Goal: Information Seeking & Learning: Learn about a topic

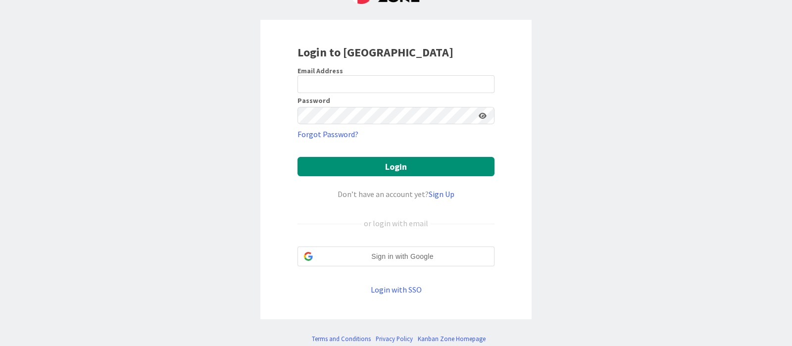
scroll to position [65, 0]
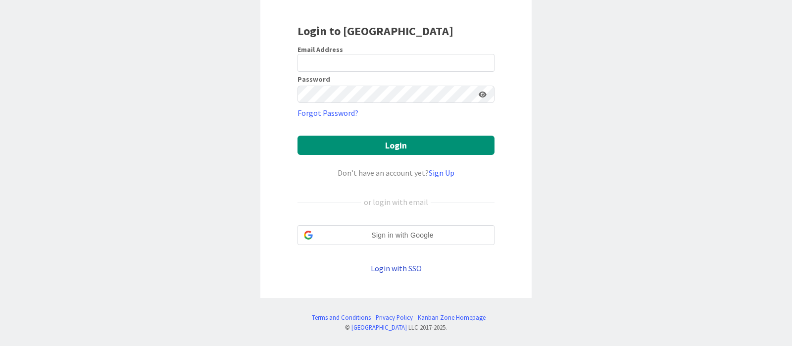
click at [409, 268] on link "Login with SSO" at bounding box center [396, 268] width 51 height 10
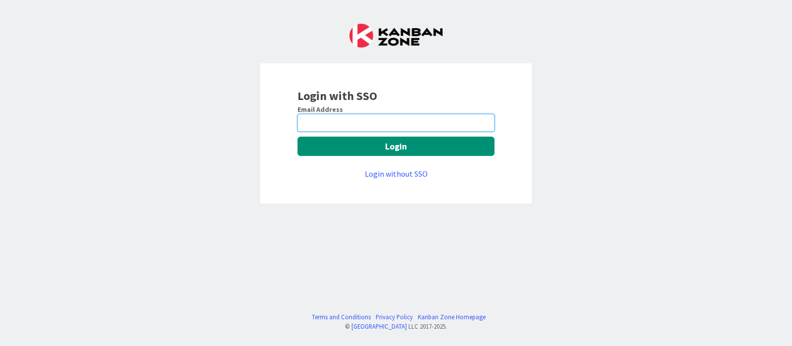
click at [410, 119] on input "email" at bounding box center [396, 123] width 197 height 18
type input "[PERSON_NAME][EMAIL_ADDRESS][DOMAIN_NAME]"
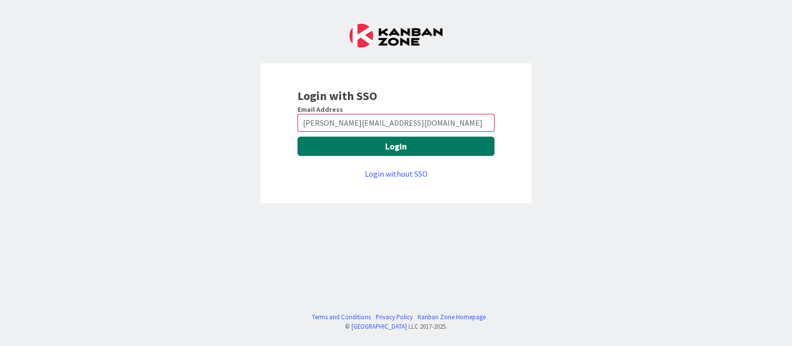
click at [414, 151] on button "Login" at bounding box center [396, 146] width 197 height 19
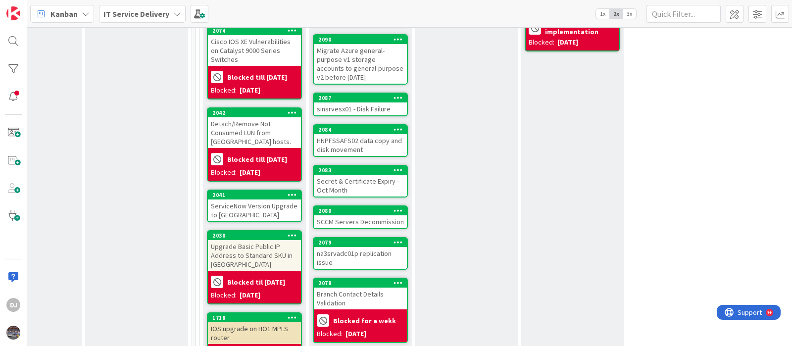
scroll to position [495, 373]
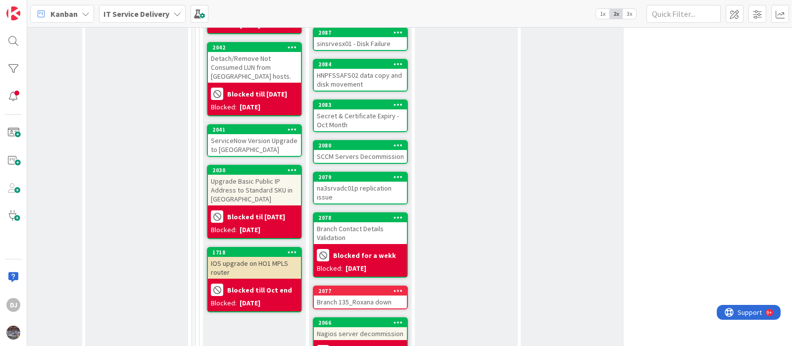
click at [257, 134] on div "ServiceNow Version Upgrade to Yokohama" at bounding box center [254, 145] width 93 height 22
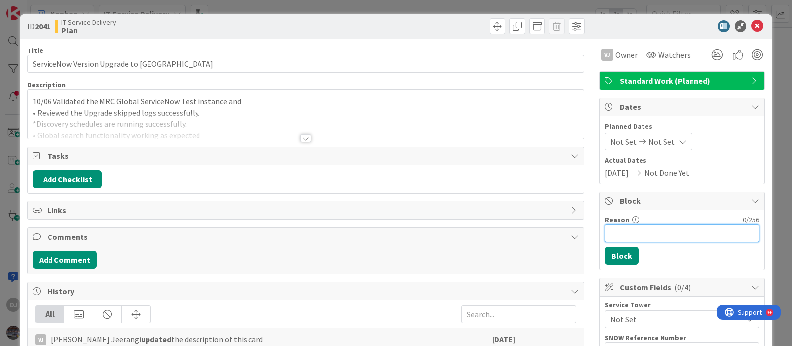
click at [644, 235] on input "Reason" at bounding box center [682, 233] width 154 height 18
type input "Testing in progress"
click at [610, 253] on button "Block" at bounding box center [622, 256] width 34 height 18
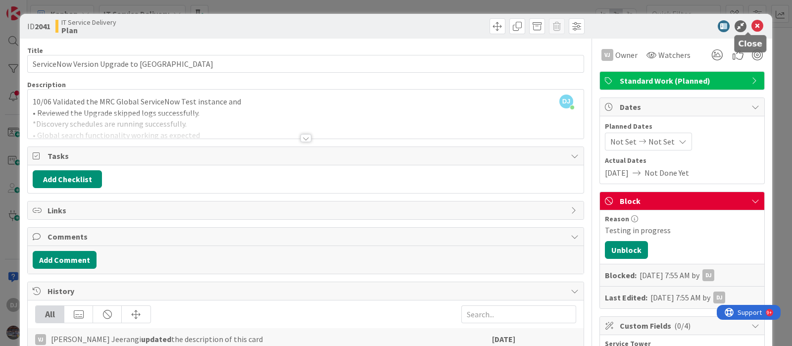
click at [752, 28] on icon at bounding box center [757, 26] width 12 height 12
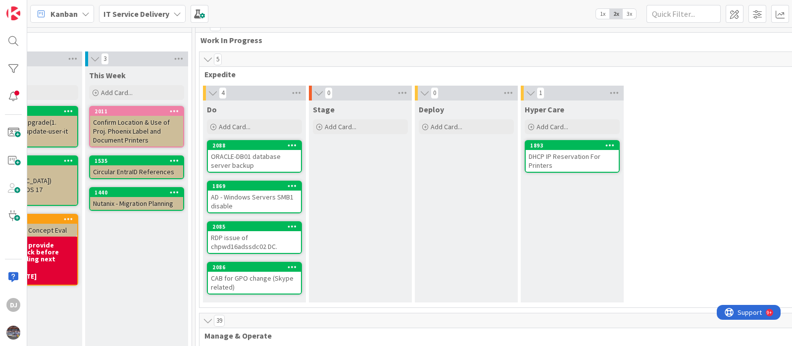
scroll to position [0, 373]
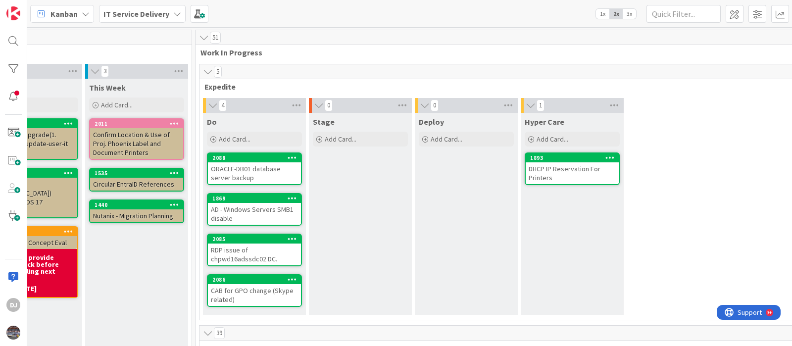
click at [275, 174] on div "ORACLE-DB01 database server backup" at bounding box center [254, 173] width 93 height 22
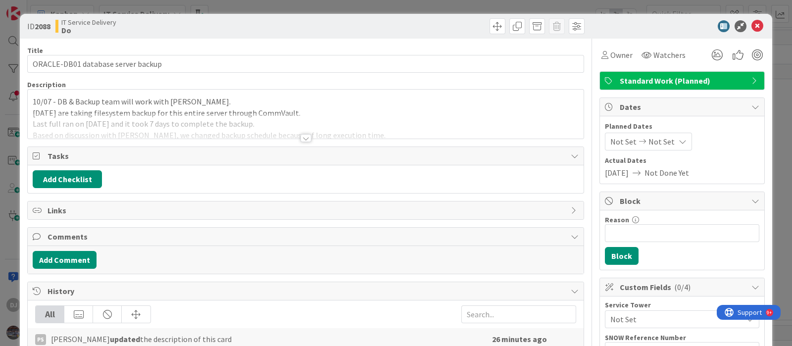
click at [380, 138] on div at bounding box center [305, 133] width 557 height 11
click at [378, 132] on div at bounding box center [306, 125] width 556 height 25
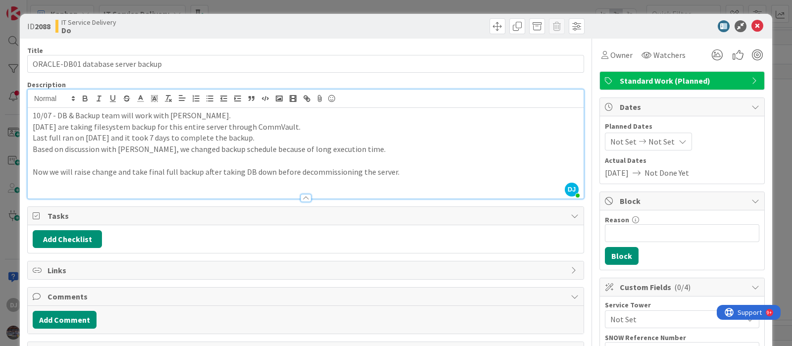
click at [377, 3] on div "ID 2088 IT Service Delivery Do Title 34 / 128 ORACLE-DB01 database server backu…" at bounding box center [396, 173] width 792 height 346
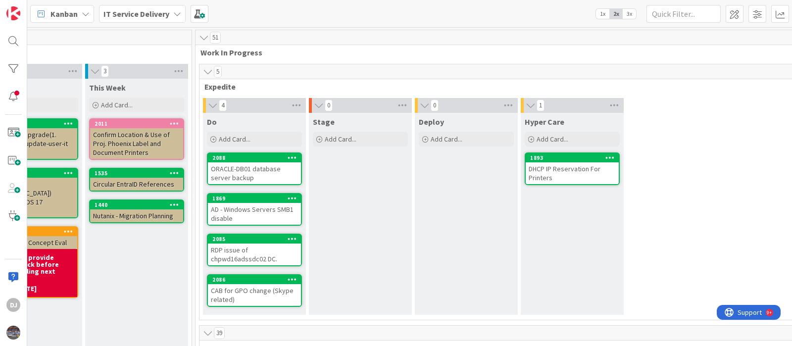
click at [289, 210] on div "AD - Windows Servers SMB1 disable" at bounding box center [254, 214] width 93 height 22
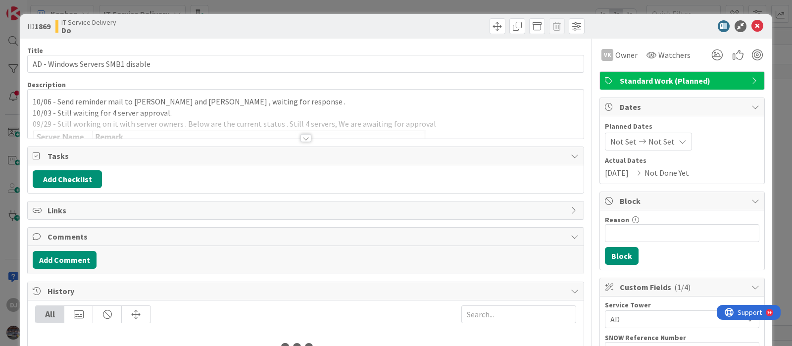
click at [347, 132] on div at bounding box center [306, 125] width 556 height 25
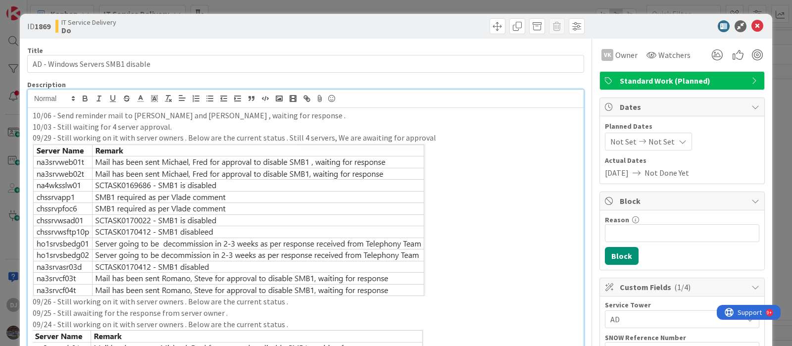
click at [343, 6] on div "ID 1869 IT Service Delivery Do Title 33 / 128 AD - Windows Servers SMB1 disable…" at bounding box center [396, 173] width 792 height 346
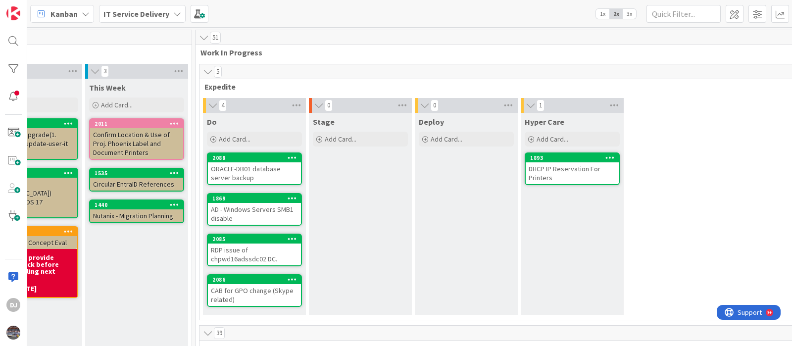
click at [275, 201] on div "1869" at bounding box center [254, 198] width 93 height 9
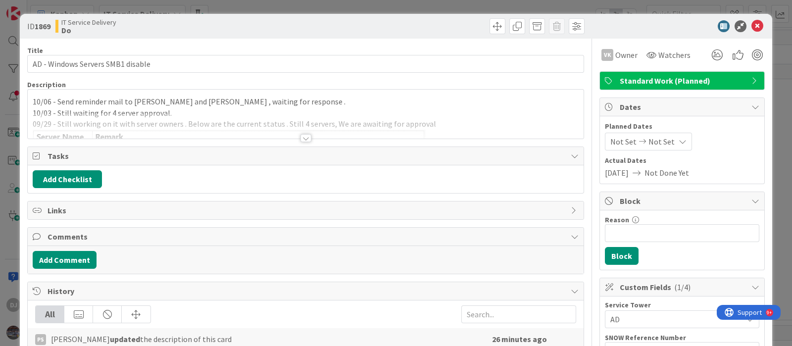
click at [293, 122] on div at bounding box center [306, 125] width 556 height 25
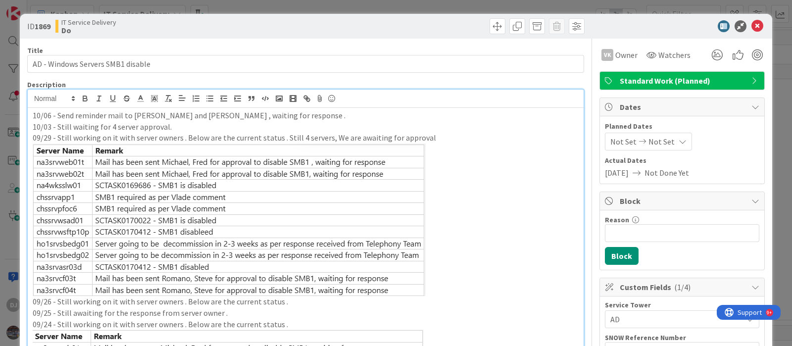
click at [418, 9] on div "ID 1869 IT Service Delivery Do Title 33 / 128 AD - Windows Servers SMB1 disable…" at bounding box center [396, 173] width 792 height 346
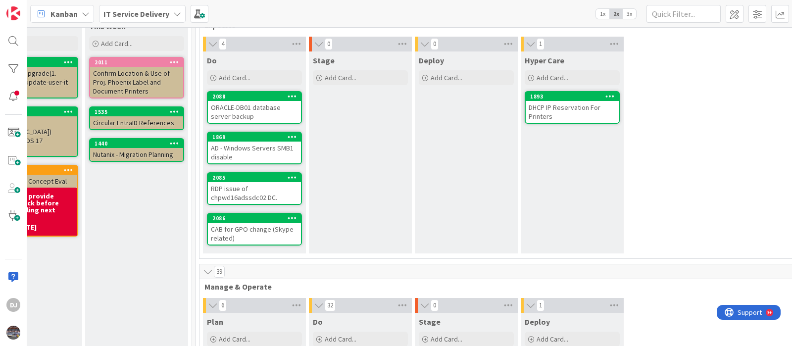
click at [275, 185] on div "RDP issue of chpwd16adssdc02 DC." at bounding box center [254, 193] width 93 height 22
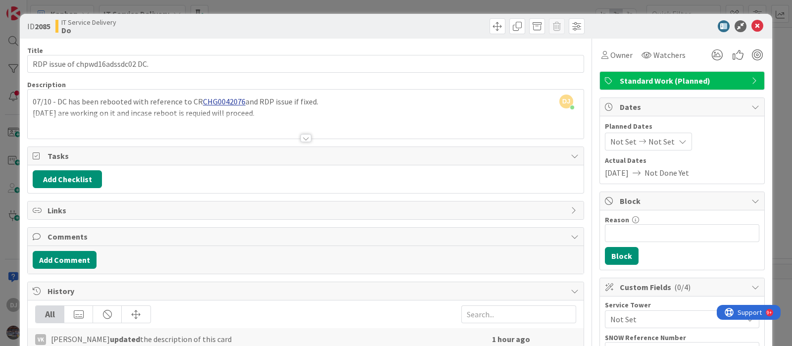
drag, startPoint x: 343, startPoint y: 5, endPoint x: 376, endPoint y: 71, distance: 73.7
click at [343, 5] on div "ID 2085 IT Service Delivery Do Title 32 / 128 RDP issue of chpwd16adssdc02 DC. …" at bounding box center [396, 173] width 792 height 346
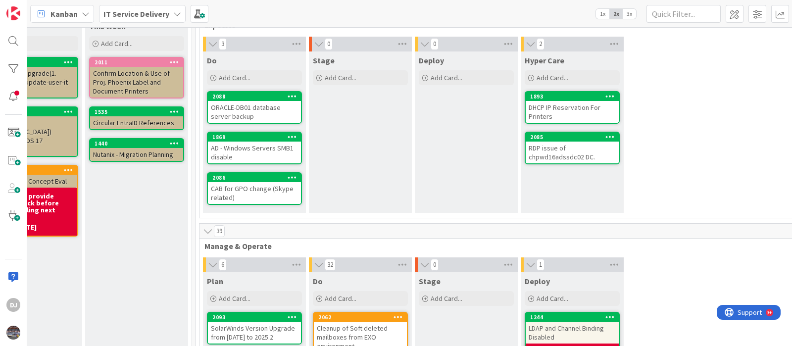
click at [280, 193] on div "CAB for GPO change (Skype related)" at bounding box center [254, 193] width 93 height 22
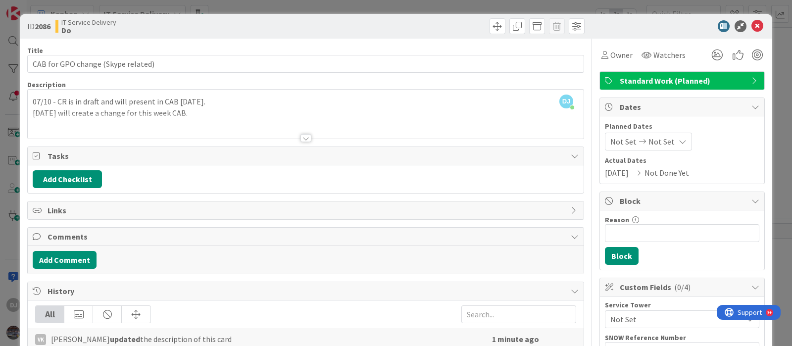
click at [392, 6] on div "ID 2086 IT Service Delivery Do Title 34 / 128 CAB for GPO change (Skype related…" at bounding box center [396, 173] width 792 height 346
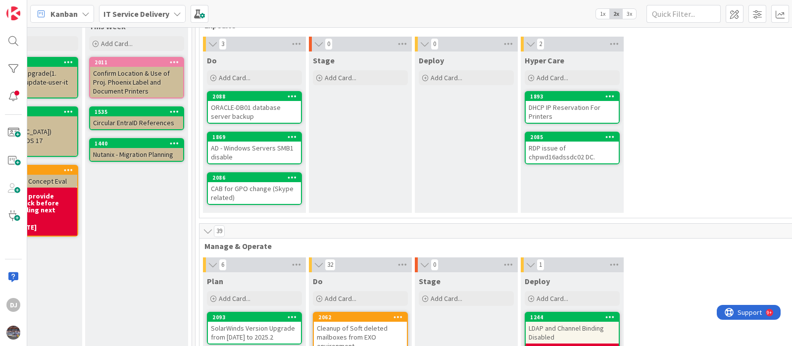
click at [590, 113] on div "DHCP IP Reservation For Printers" at bounding box center [572, 112] width 93 height 22
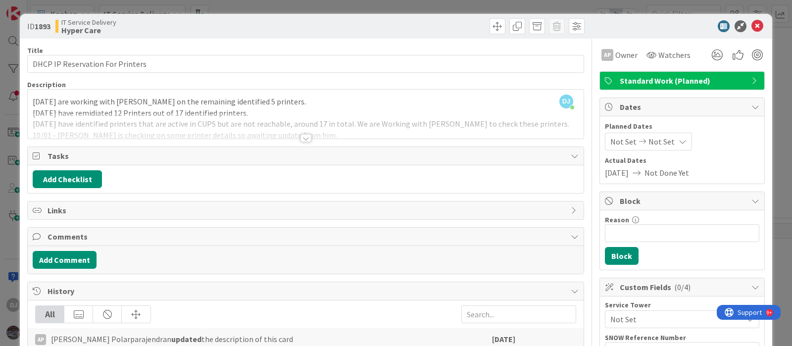
click at [441, 135] on div at bounding box center [306, 125] width 556 height 25
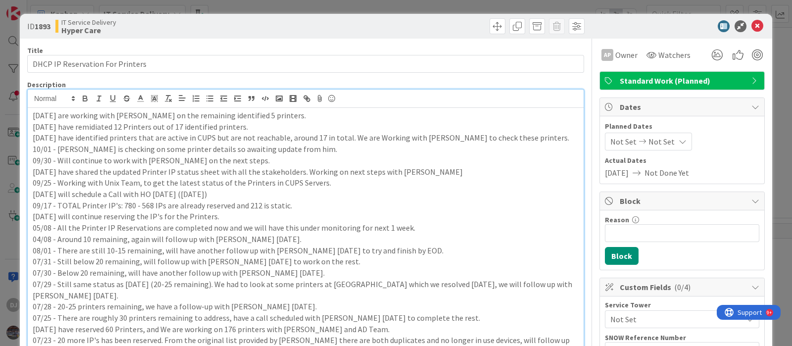
click at [366, 6] on div "ID 1893 IT Service Delivery Hyper Care Title 32 / 128 DHCP IP Reservation For P…" at bounding box center [396, 173] width 792 height 346
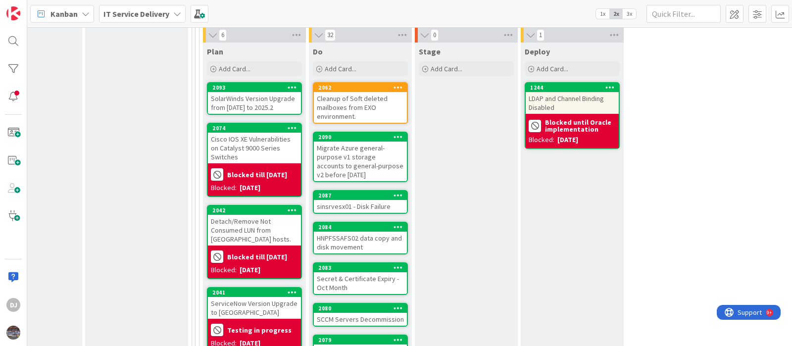
scroll to position [309, 373]
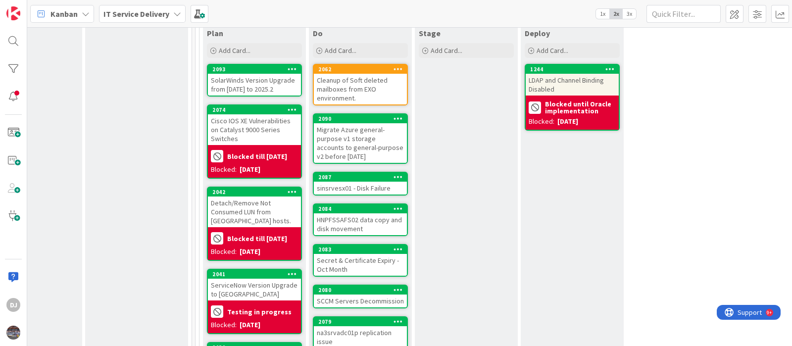
click at [390, 98] on div "Cleanup of Soft deleted mailboxes from EXO environment." at bounding box center [360, 89] width 93 height 31
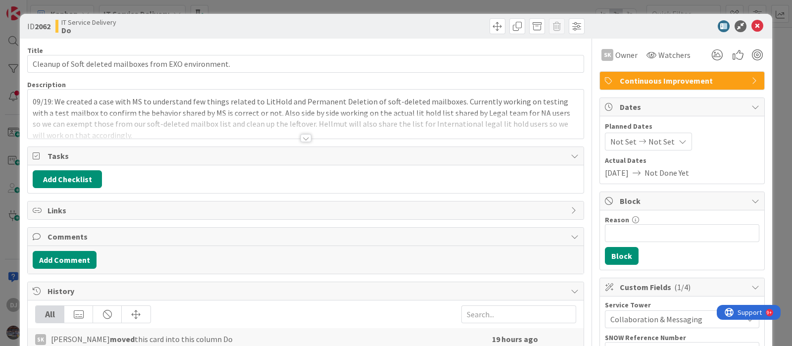
click at [390, 110] on p "09/19: We created a case with MS to understand few things related to LitHold an…" at bounding box center [306, 118] width 546 height 45
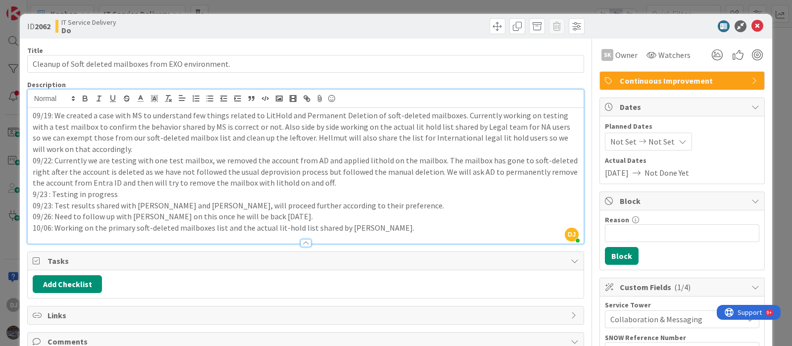
drag, startPoint x: 349, startPoint y: 8, endPoint x: 364, endPoint y: 24, distance: 21.7
click at [349, 8] on div "ID 2062 IT Service Delivery Do Title 55 / 128 Cleanup of Soft deleted mailboxes…" at bounding box center [396, 173] width 792 height 346
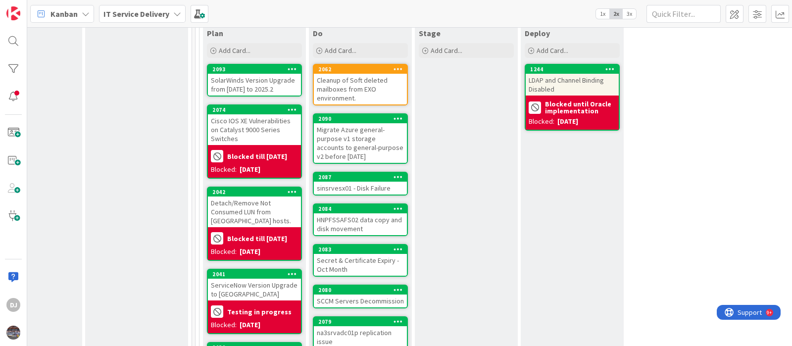
click at [396, 153] on div "Migrate Azure general-purpose v1 storage accounts to general-purpose v2 before …" at bounding box center [360, 143] width 93 height 40
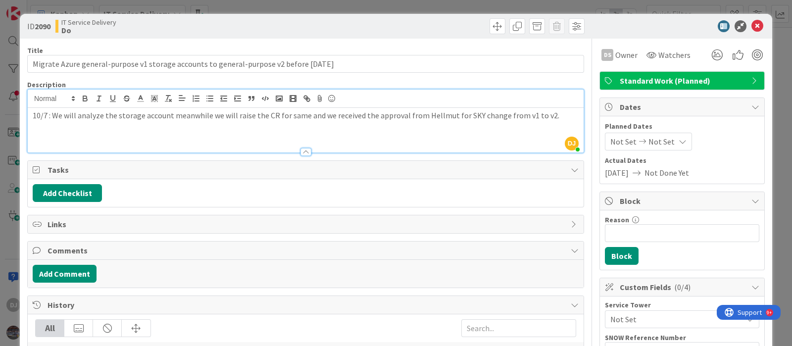
click at [428, 110] on div "10/7 : We will analyze the storage account meanwhile we will raise the CR for s…" at bounding box center [306, 130] width 556 height 45
click at [472, 137] on div "10/7 : We will analyze the storage account meanwhile we will raise the CR for s…" at bounding box center [306, 130] width 556 height 45
click at [303, 6] on div "ID 2090 IT Service Delivery Do Title 94 / 128 Migrate Azure general-purpose v1 …" at bounding box center [396, 173] width 792 height 346
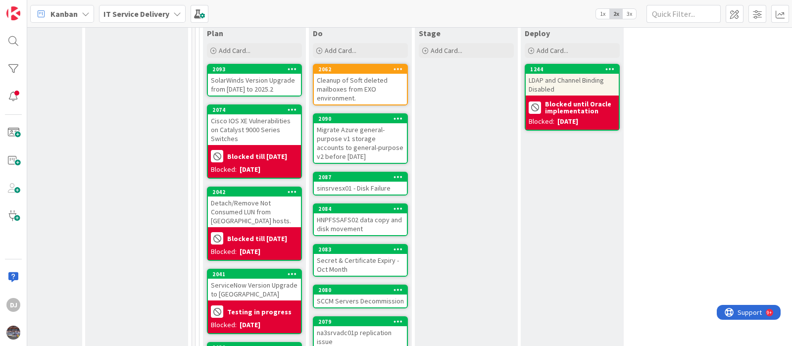
click at [356, 182] on div "sinsrvesx01 - Disk Failure" at bounding box center [360, 188] width 93 height 13
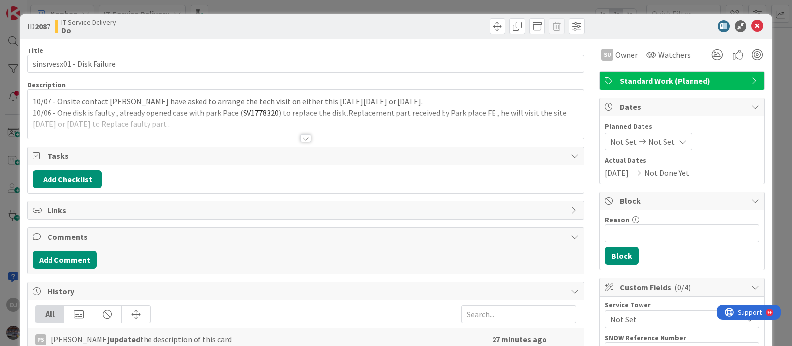
click at [344, 121] on div at bounding box center [306, 125] width 556 height 25
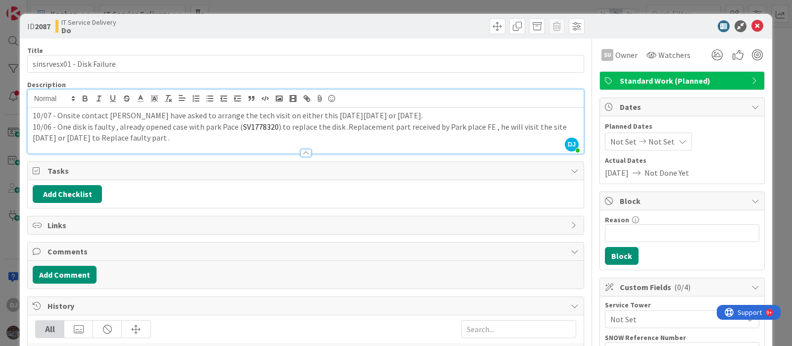
click at [345, 7] on div "ID 2087 IT Service Delivery Do Title 27 / 128 sinsrvesx01 - Disk Failure Descri…" at bounding box center [396, 173] width 792 height 346
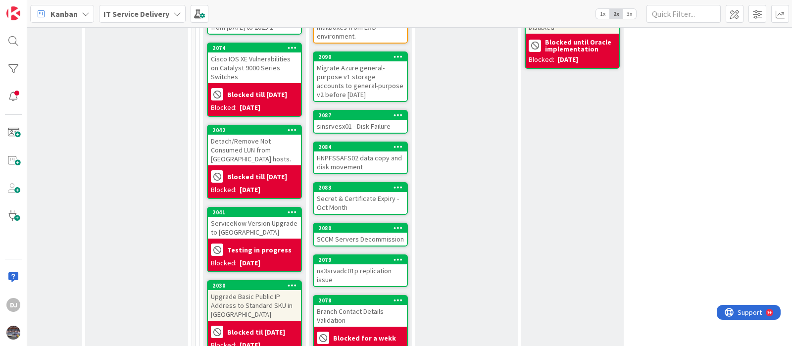
click at [375, 161] on div "HNPFSSAFS02 data copy and disk movement" at bounding box center [360, 162] width 93 height 22
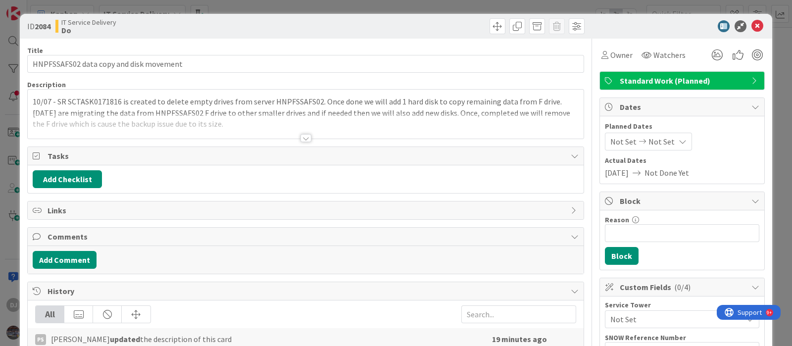
click at [384, 101] on p "10/07 - SR SCTASK0171816 is created to delete empty drives from server HNPFSSAF…" at bounding box center [306, 101] width 546 height 11
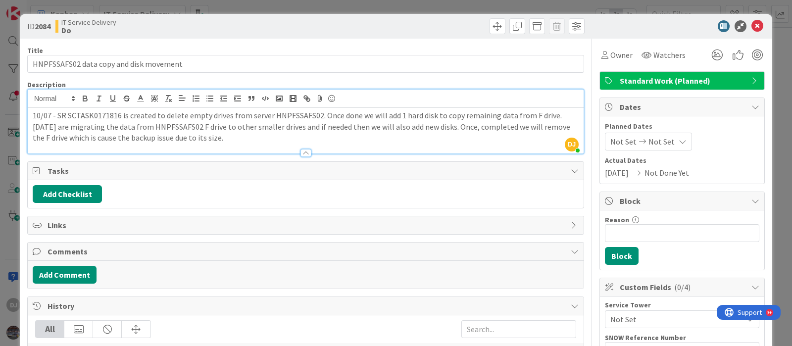
click at [502, 135] on p "10/06 - We are migrating the data from HNPFSSAFS02 F drive to other smaller dri…" at bounding box center [306, 132] width 546 height 22
click at [376, 3] on div "ID 2084 IT Service Delivery Do Title 39 / 128 HNPFSSAFS02 data copy and disk mo…" at bounding box center [396, 173] width 792 height 346
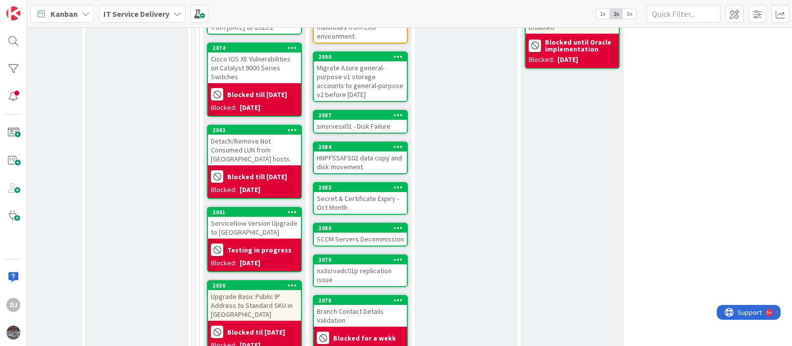
click at [384, 200] on div "Secret & Certificate Expiry - Oct Month" at bounding box center [360, 203] width 93 height 22
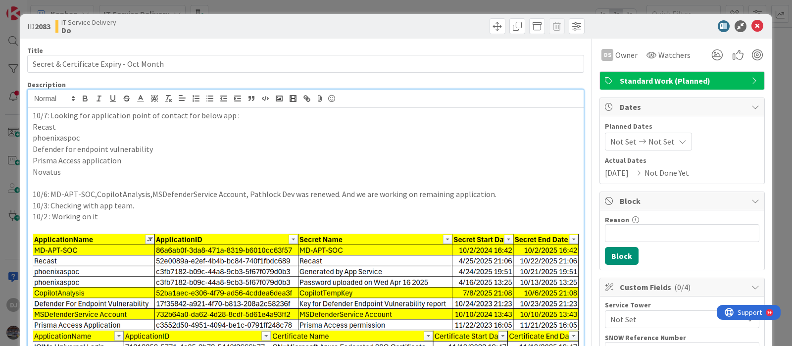
click at [445, 109] on div "10/7: Looking for application point of contact for below app : Recast phoenixas…" at bounding box center [306, 251] width 556 height 287
click at [309, 7] on div "ID 2083 IT Service Delivery Do Title 39 / 128 Secret & Certificate Expiry - Oct…" at bounding box center [396, 173] width 792 height 346
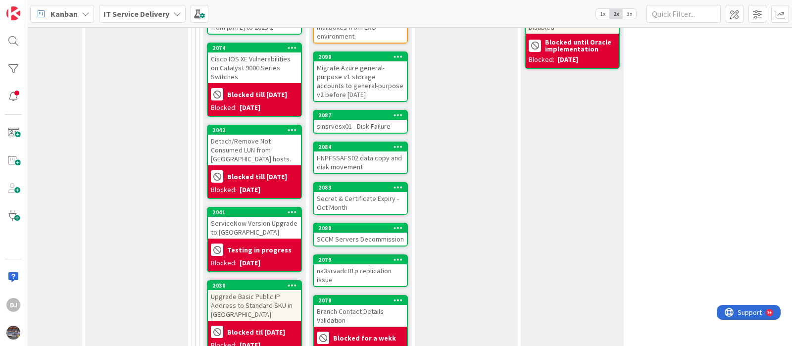
click at [369, 204] on div "Secret & Certificate Expiry - Oct Month" at bounding box center [360, 203] width 93 height 22
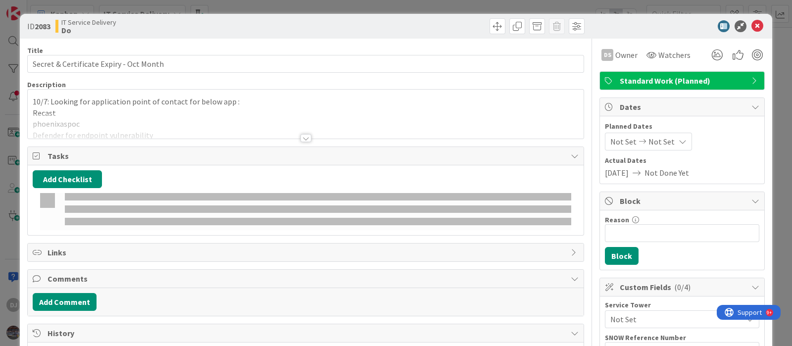
click at [384, 110] on p "Recast" at bounding box center [306, 112] width 546 height 11
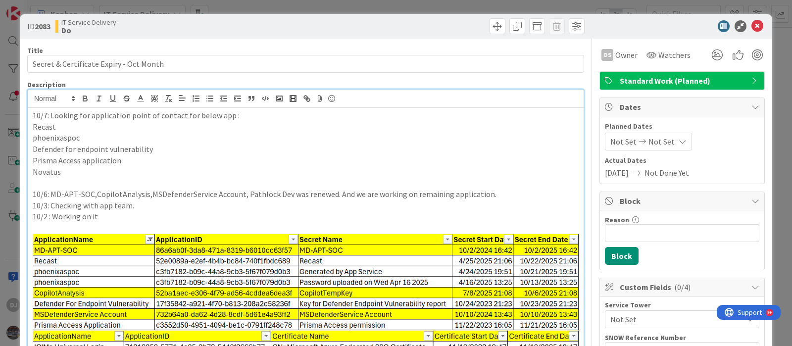
click at [378, 2] on div "ID 2083 IT Service Delivery Do Title 39 / 128 Secret & Certificate Expiry - Oct…" at bounding box center [396, 173] width 792 height 346
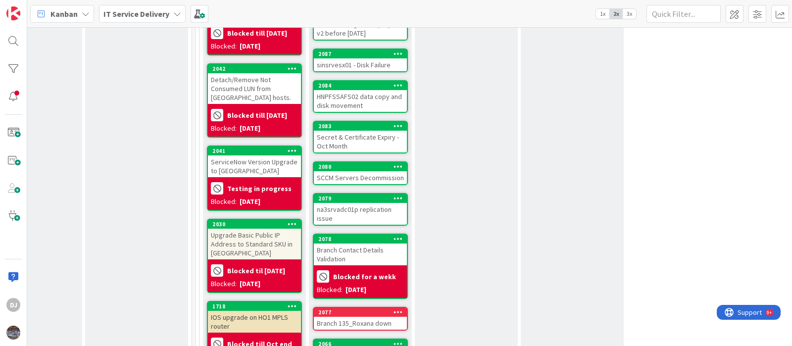
click at [337, 173] on div "SCCM Servers Decommission" at bounding box center [360, 177] width 93 height 13
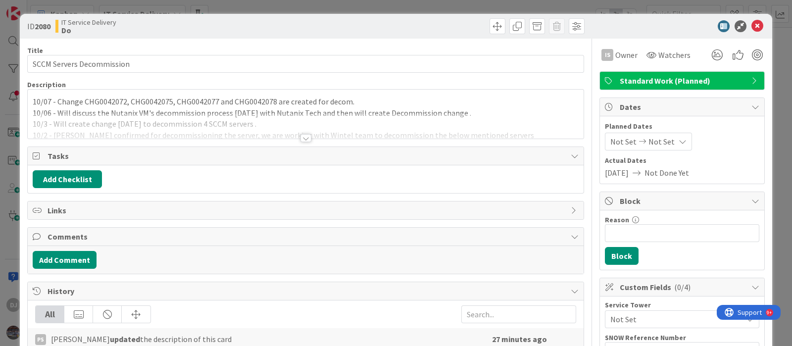
drag, startPoint x: 342, startPoint y: 120, endPoint x: 403, endPoint y: 120, distance: 61.9
click at [403, 120] on div at bounding box center [306, 125] width 556 height 25
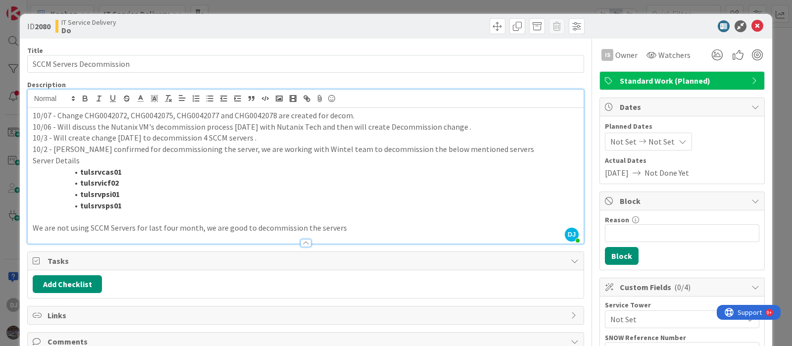
click at [371, 8] on div "ID 2080 IT Service Delivery Do Title 25 / 128 SCCM Servers Decommission Descrip…" at bounding box center [396, 173] width 792 height 346
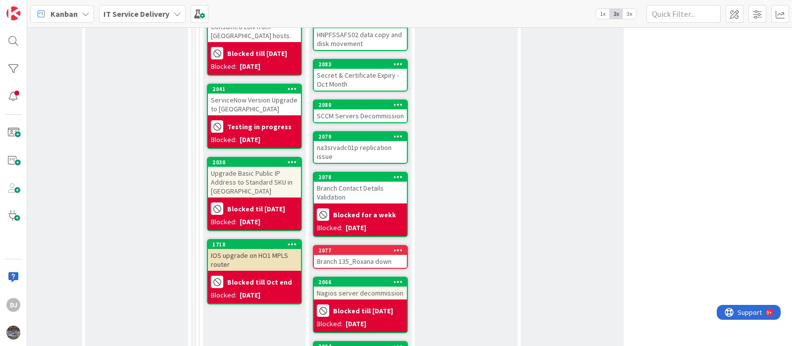
click at [374, 146] on div "na3srvadc01p replication issue" at bounding box center [360, 152] width 93 height 22
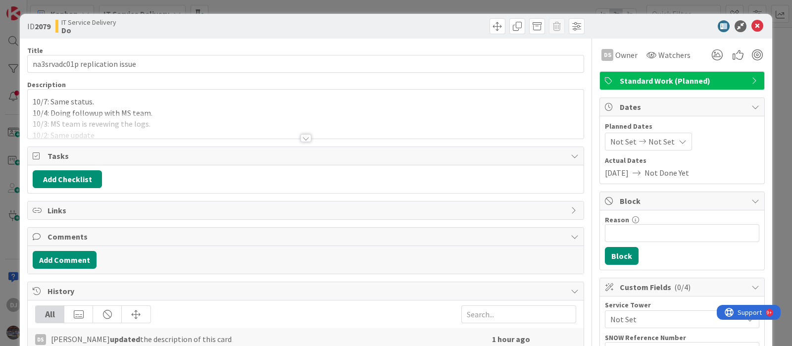
click at [463, 113] on div at bounding box center [306, 125] width 556 height 25
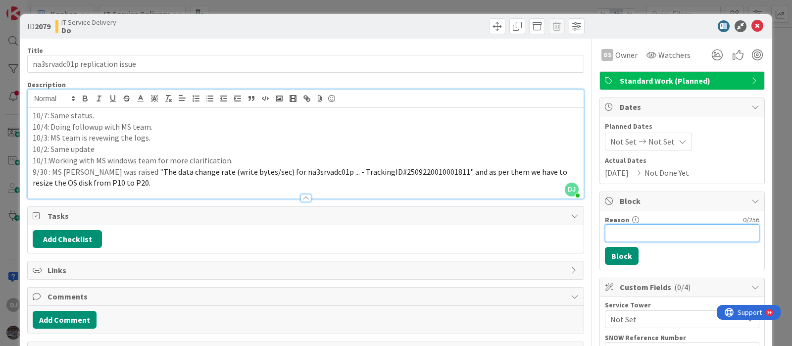
click at [608, 233] on input "Reason" at bounding box center [682, 233] width 154 height 18
type input "Awaiting for MS team"
click at [611, 256] on button "Block" at bounding box center [622, 256] width 34 height 18
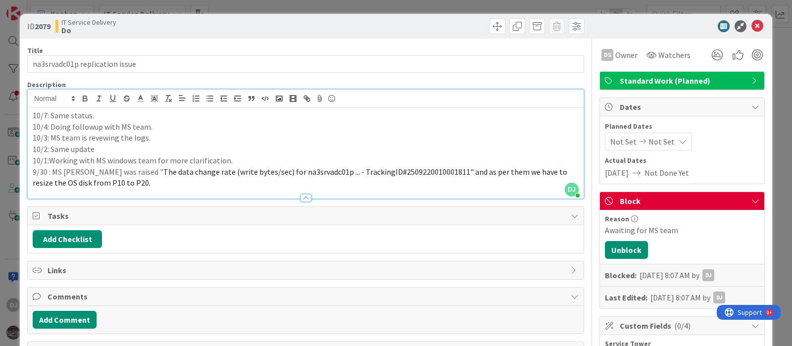
click at [280, 5] on div "ID 2079 IT Service Delivery Do Title 30 / 128 na3srvadc01p replication issue De…" at bounding box center [396, 173] width 792 height 346
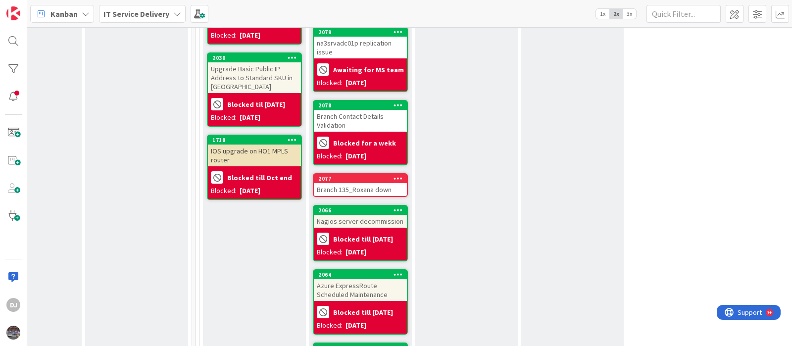
scroll to position [619, 373]
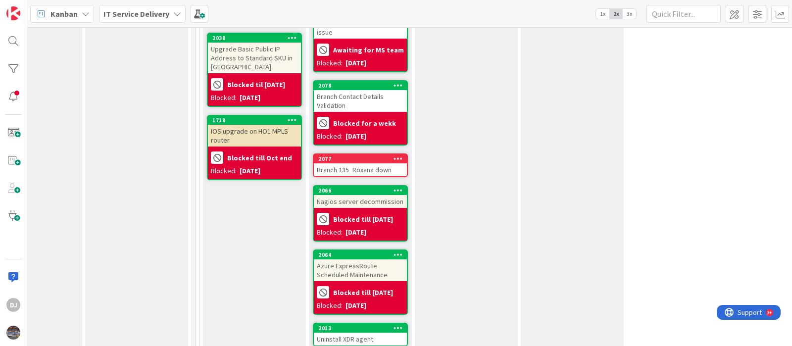
click at [376, 165] on div "Branch 135_Roxana down" at bounding box center [360, 169] width 93 height 13
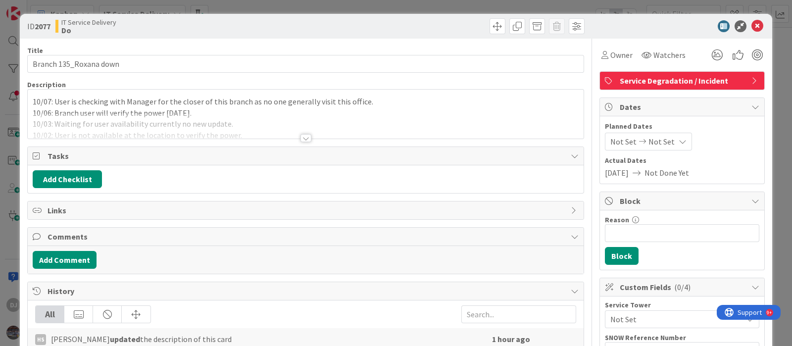
click at [449, 115] on div at bounding box center [306, 125] width 556 height 25
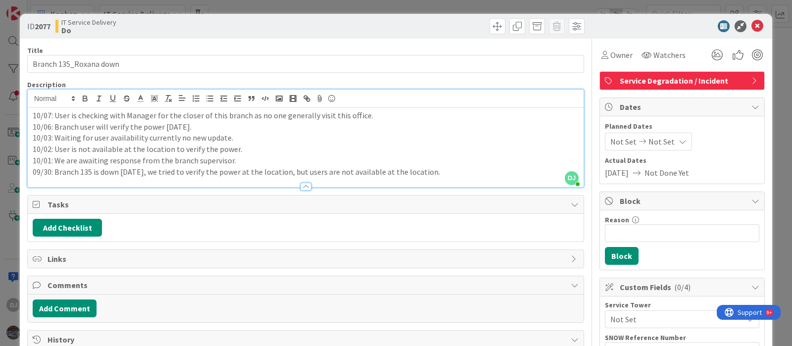
click at [392, 7] on div "ID 2077 IT Service Delivery Do Title 22 / 128 Branch 135_Roxana down Descriptio…" at bounding box center [396, 173] width 792 height 346
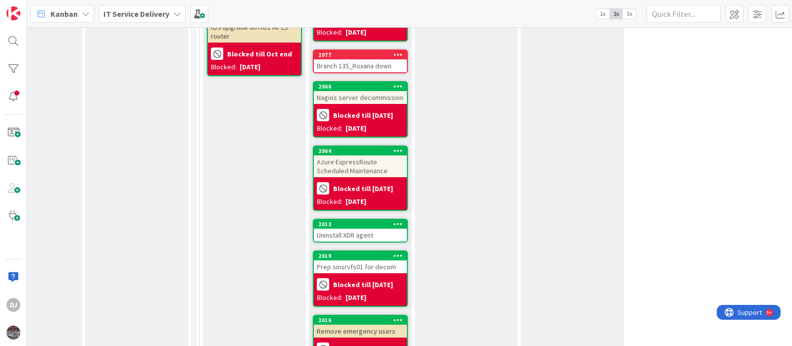
scroll to position [743, 373]
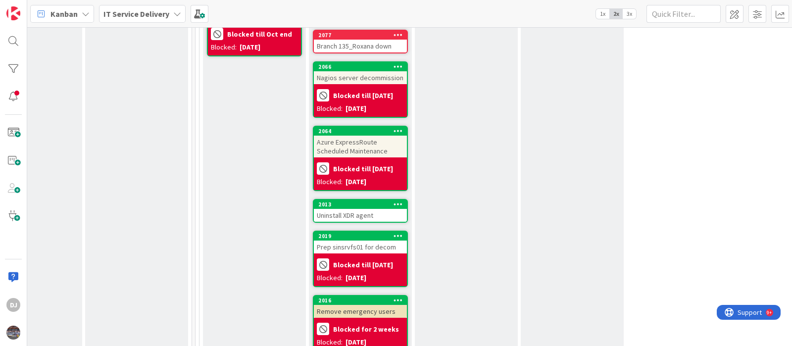
click at [347, 209] on div "Uninstall XDR agent" at bounding box center [360, 215] width 93 height 13
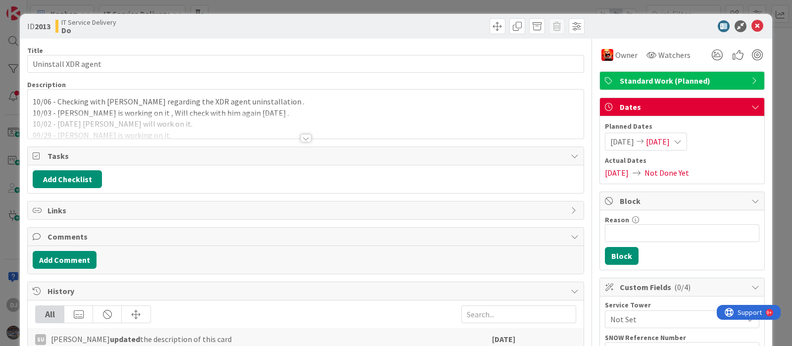
click at [379, 122] on div at bounding box center [306, 125] width 556 height 25
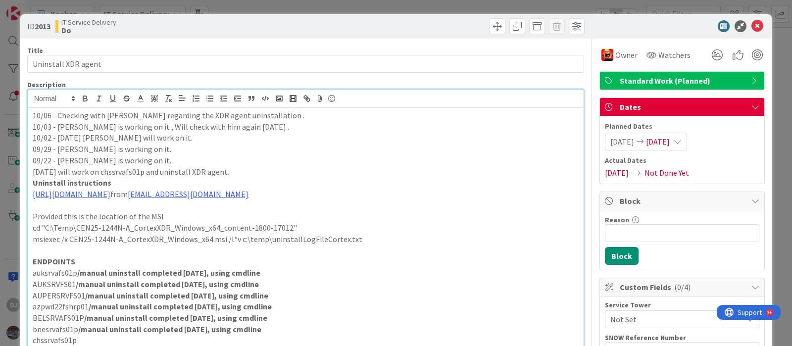
click at [398, 7] on div "ID 2013 IT Service Delivery Do Title 19 / 128 Uninstall XDR agent Description D…" at bounding box center [396, 173] width 792 height 346
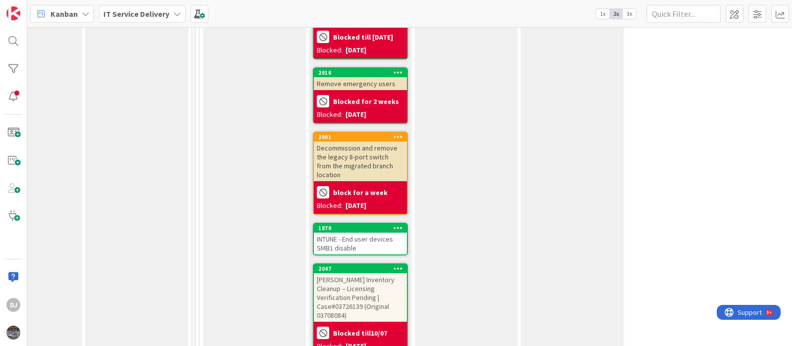
scroll to position [990, 373]
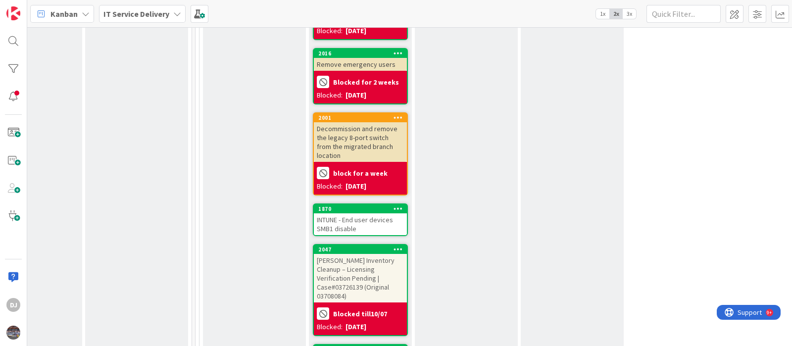
click at [375, 213] on div "INTUNE - End user devices SMB1 disable" at bounding box center [360, 224] width 93 height 22
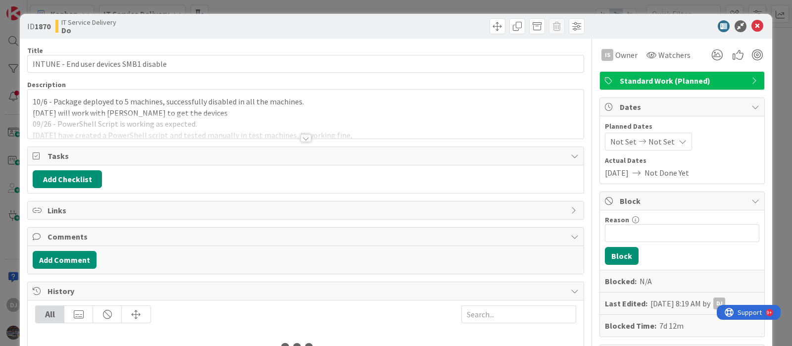
click at [340, 127] on div at bounding box center [306, 125] width 556 height 25
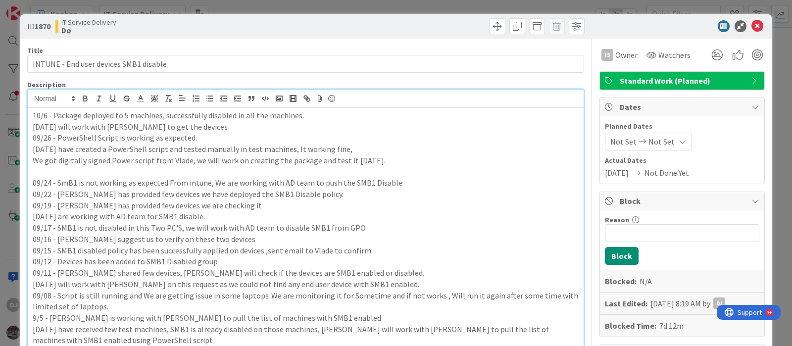
click at [316, 6] on div "ID 1870 IT Service Delivery Do Title 38 / 128 INTUNE - End user devices SMB1 di…" at bounding box center [396, 173] width 792 height 346
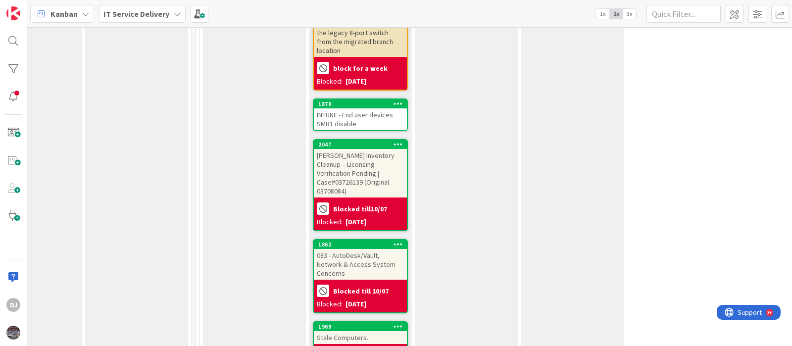
scroll to position [1114, 373]
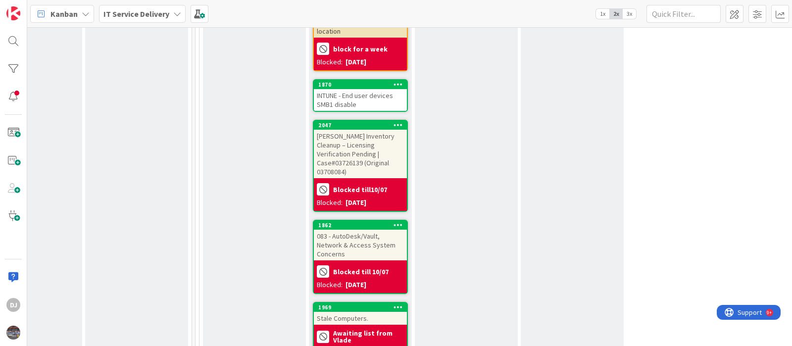
click at [389, 131] on div "ION Device Inventory Cleanup – Licensing Verification Pending | Case#03726139 (…" at bounding box center [360, 154] width 93 height 49
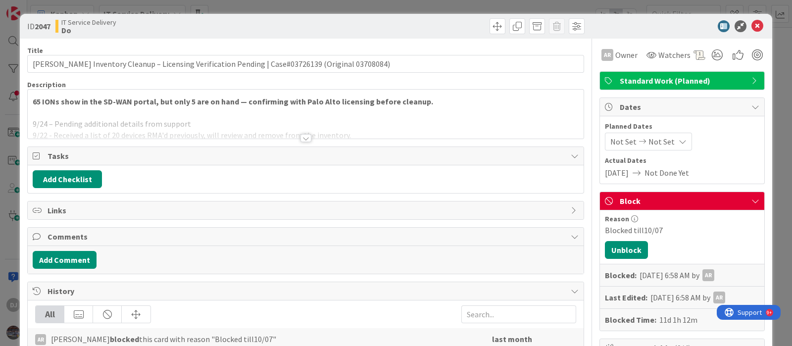
drag, startPoint x: 389, startPoint y: 131, endPoint x: 362, endPoint y: 103, distance: 38.5
click at [362, 103] on div "65 IONs show in the SD-WAN portal, but only 5 are on hand — confirming with Pal…" at bounding box center [306, 114] width 556 height 49
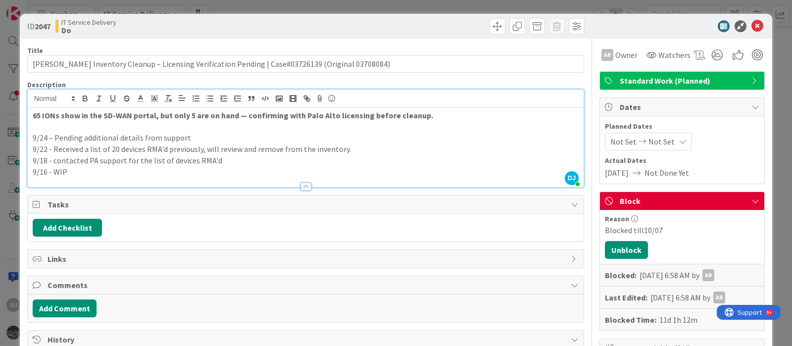
click at [493, 134] on p "9/24 – Pending additional details from support" at bounding box center [306, 137] width 546 height 11
click at [359, 3] on div "ID 2047 IT Service Delivery Do Title 97 / 128 ION Device Inventory Cleanup – Li…" at bounding box center [396, 173] width 792 height 346
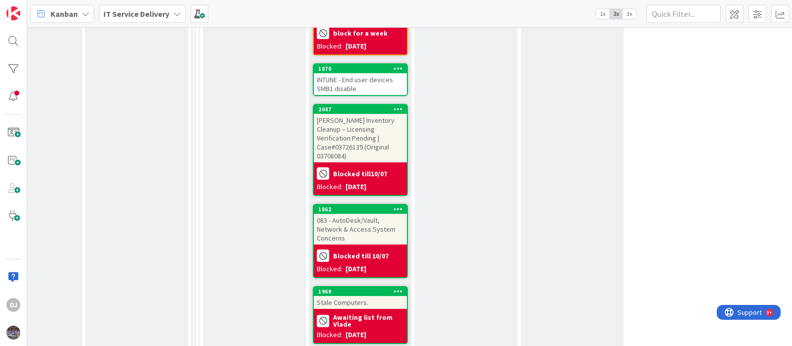
scroll to position [1114, 373]
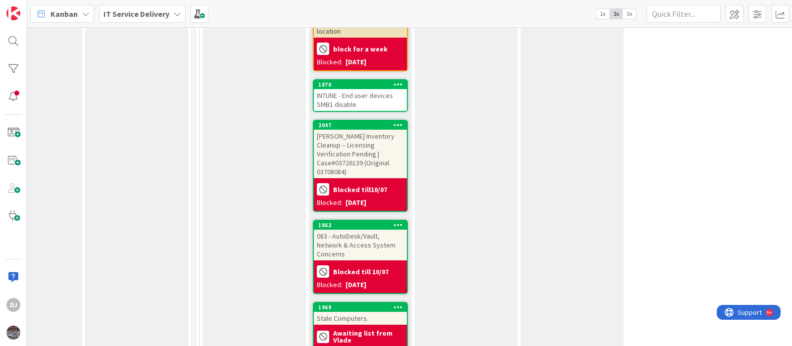
click at [384, 147] on div "ION Device Inventory Cleanup – Licensing Verification Pending | Case#03726139 (…" at bounding box center [360, 154] width 93 height 49
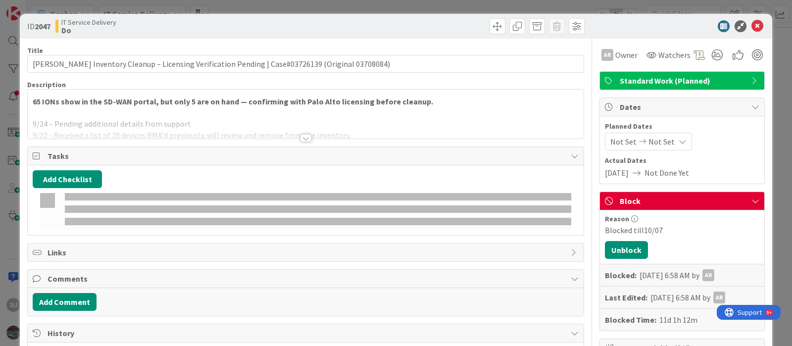
click at [394, 116] on div at bounding box center [306, 125] width 556 height 25
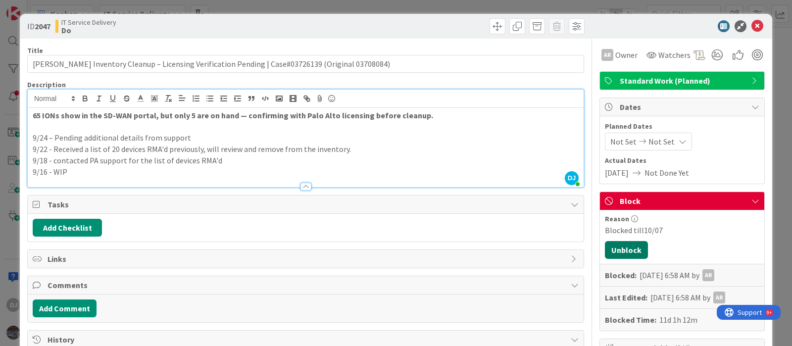
click at [605, 252] on button "Unblock" at bounding box center [626, 250] width 43 height 18
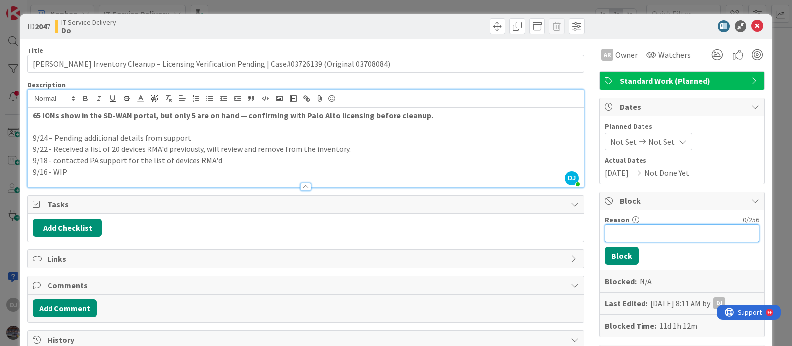
click at [605, 229] on input "Reason" at bounding box center [682, 233] width 154 height 18
type input "Blocked for a wek"
click at [612, 258] on button "Block" at bounding box center [622, 256] width 34 height 18
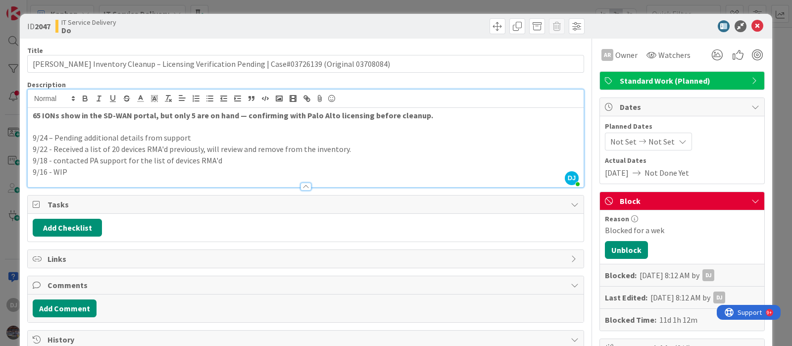
click at [395, 2] on div "ID 2047 IT Service Delivery Do Title 97 / 128 ION Device Inventory Cleanup – Li…" at bounding box center [396, 173] width 792 height 346
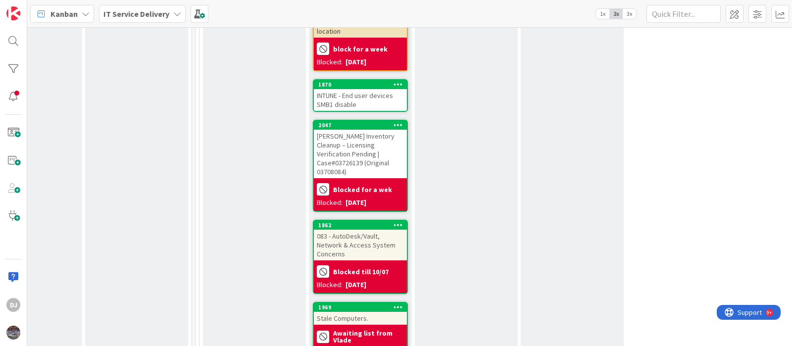
scroll to position [1176, 373]
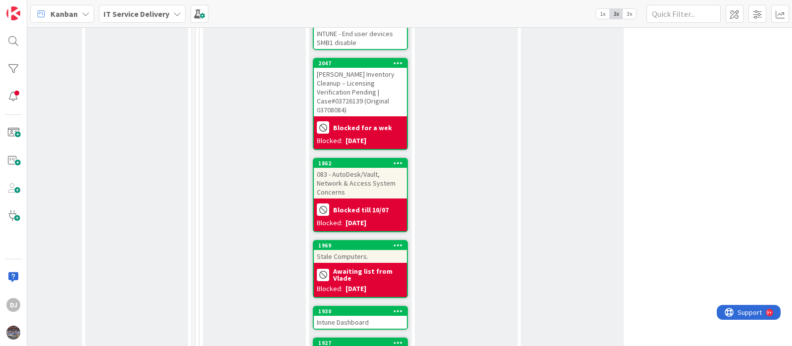
click at [390, 168] on div "083 - AutoDesk/Vault, Network & Access System Concerns" at bounding box center [360, 183] width 93 height 31
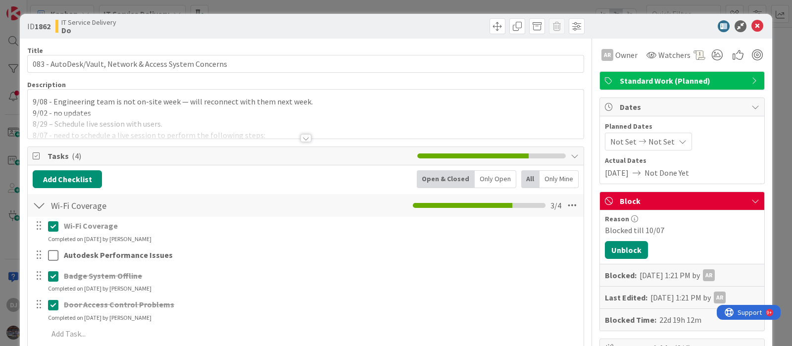
click at [386, 125] on div at bounding box center [306, 125] width 556 height 25
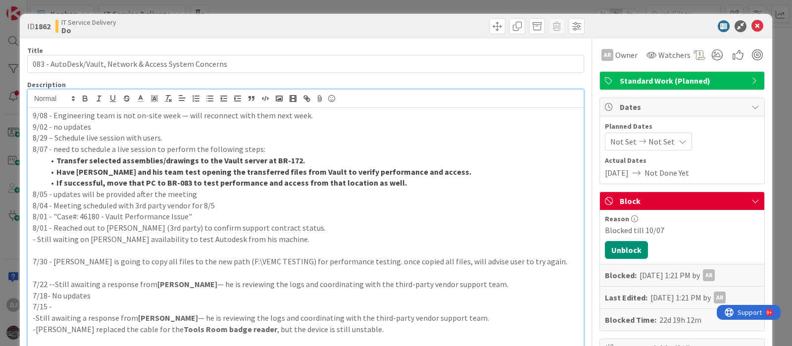
click at [301, 6] on div "ID 1862 IT Service Delivery Do Title 55 / 128 083 - AutoDesk/Vault, Network & A…" at bounding box center [396, 173] width 792 height 346
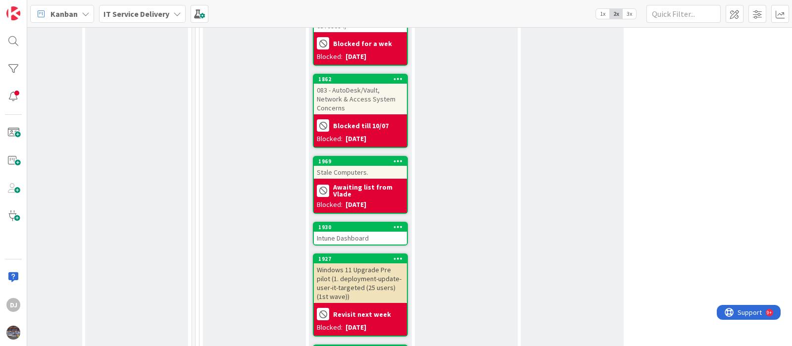
scroll to position [1300, 373]
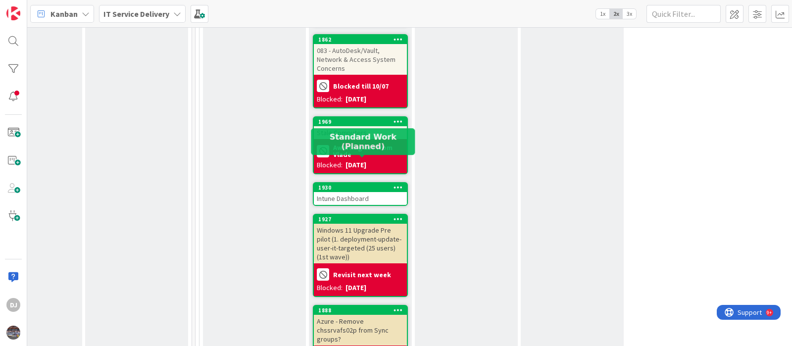
click at [344, 184] on div "1930" at bounding box center [362, 187] width 89 height 7
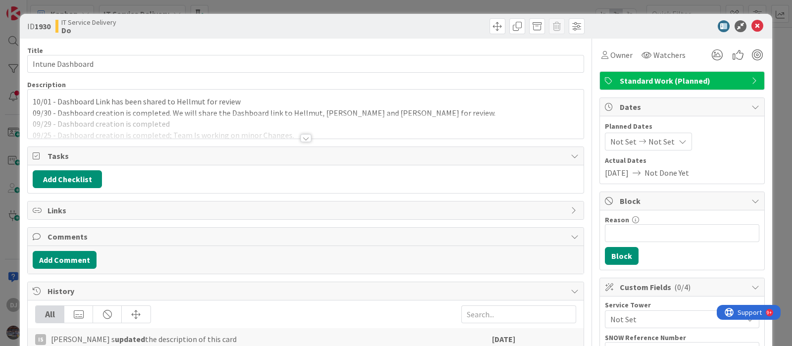
drag, startPoint x: 340, startPoint y: 142, endPoint x: 329, endPoint y: 104, distance: 39.0
click at [322, 103] on p "10/01 - Dashboard Link has been shared to Hellmut for review" at bounding box center [306, 101] width 546 height 11
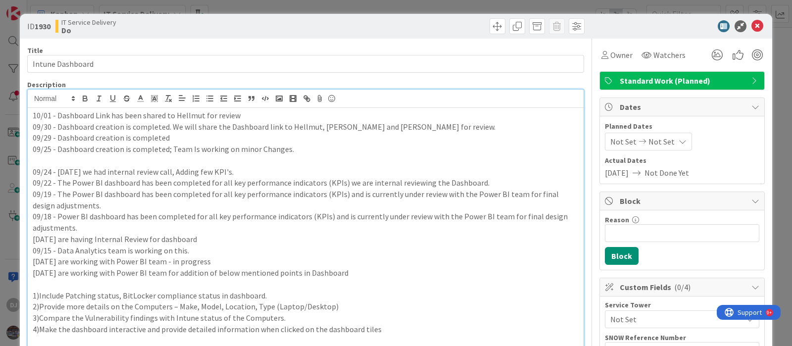
drag, startPoint x: 371, startPoint y: 5, endPoint x: 402, endPoint y: 40, distance: 46.3
click at [371, 5] on div "ID 1930 IT Service Delivery Do Title 16 / 128 Intune Dashboard Description DJ D…" at bounding box center [396, 173] width 792 height 346
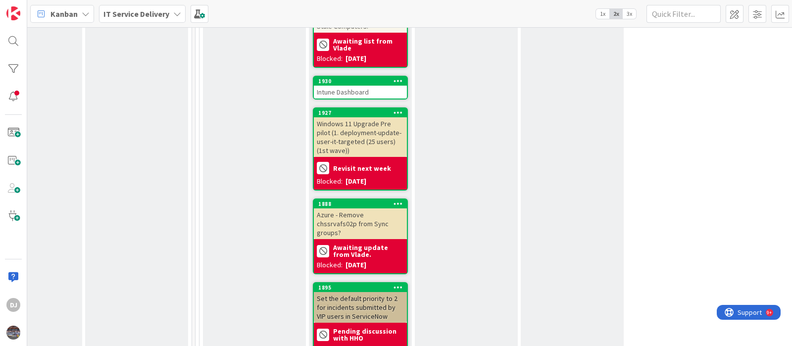
scroll to position [1423, 373]
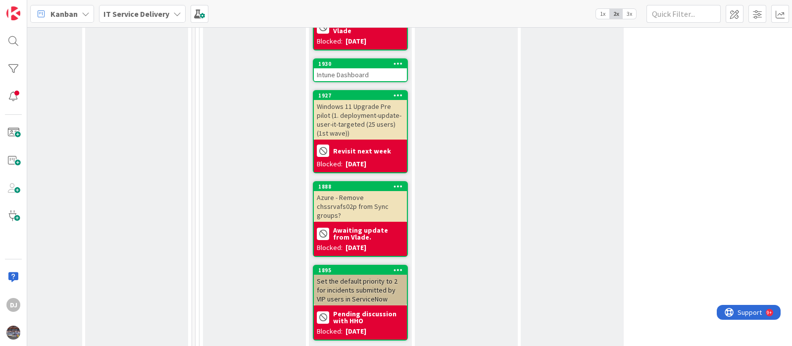
click at [388, 100] on div "Windows 11 Upgrade Pre pilot (1. deployment-update-user-it-targeted (25 users) …" at bounding box center [360, 120] width 93 height 40
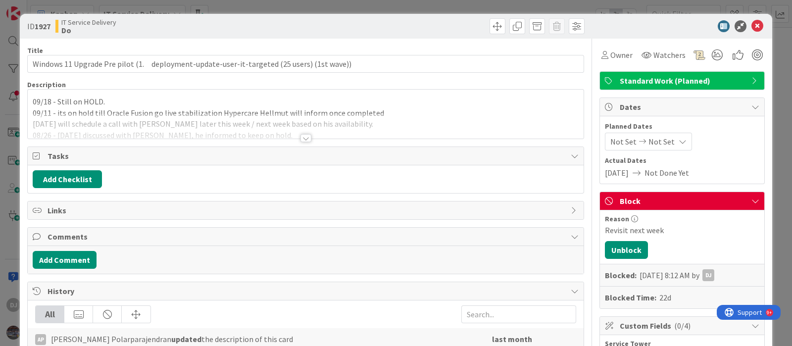
click at [406, 125] on div at bounding box center [306, 125] width 556 height 25
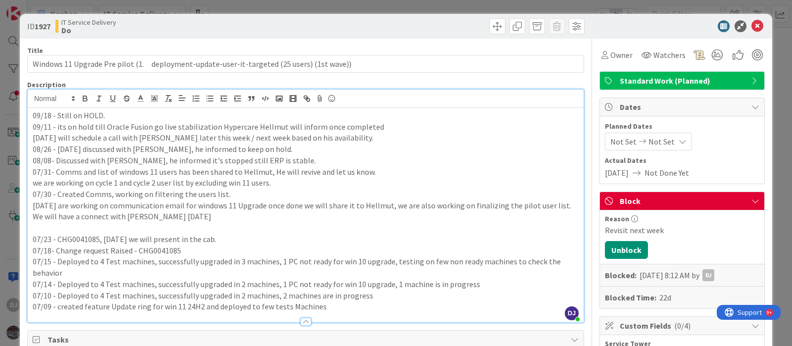
click at [320, 8] on div "ID 1927 IT Service Delivery Do Title 90 / 128 Windows 11 Upgrade Pre pilot (1. …" at bounding box center [396, 173] width 792 height 346
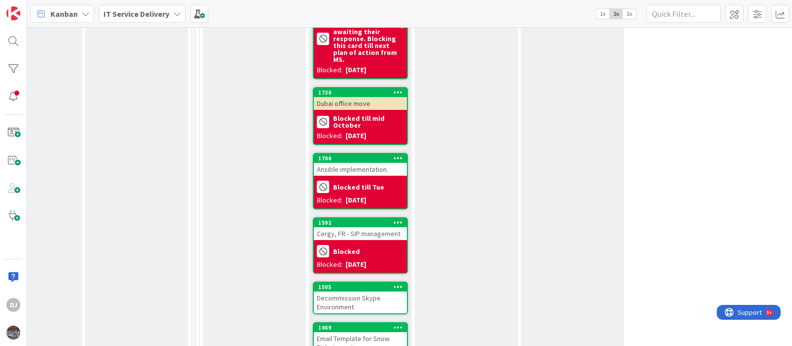
scroll to position [1856, 373]
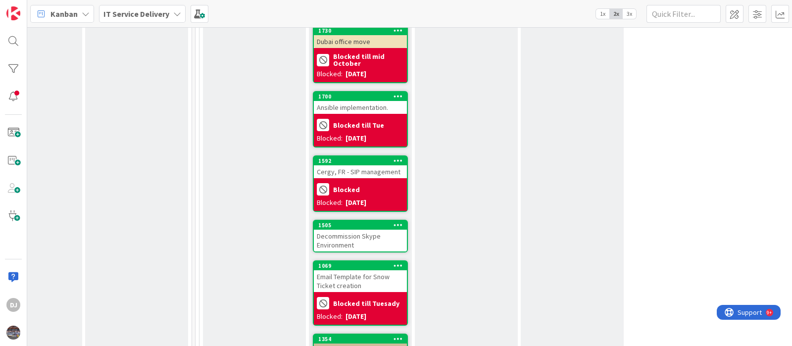
click at [390, 230] on div "Decommission Skype Environment" at bounding box center [360, 241] width 93 height 22
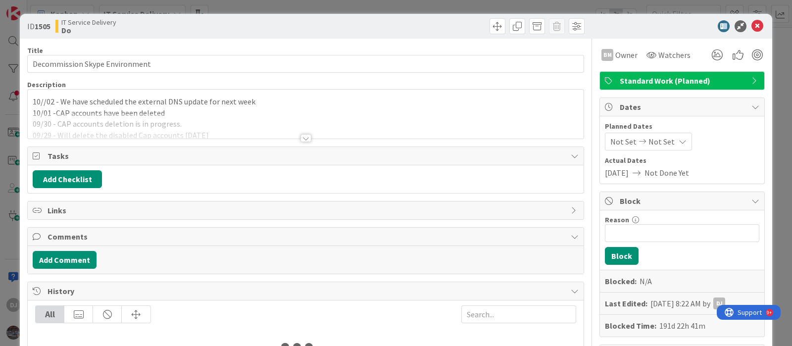
click at [411, 127] on div at bounding box center [306, 125] width 556 height 25
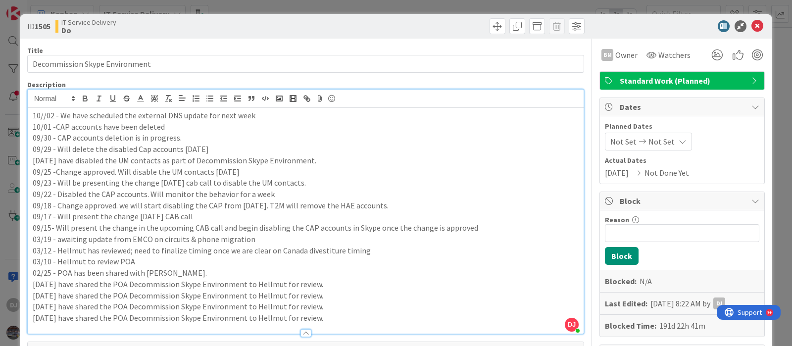
click at [316, 2] on div "ID 1505 IT Service Delivery Do Title 30 / 128 Decommission Skype Environment De…" at bounding box center [396, 173] width 792 height 346
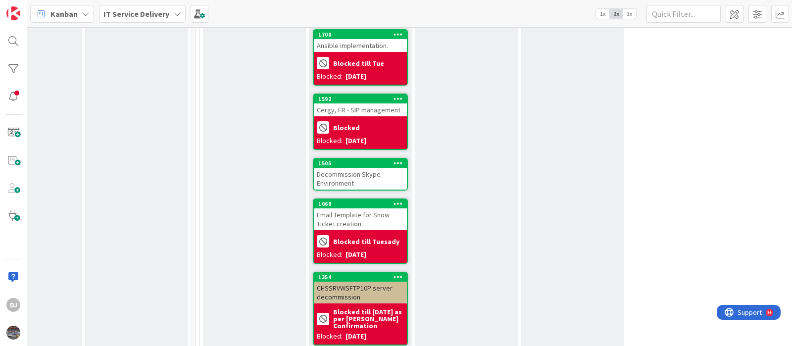
scroll to position [1980, 373]
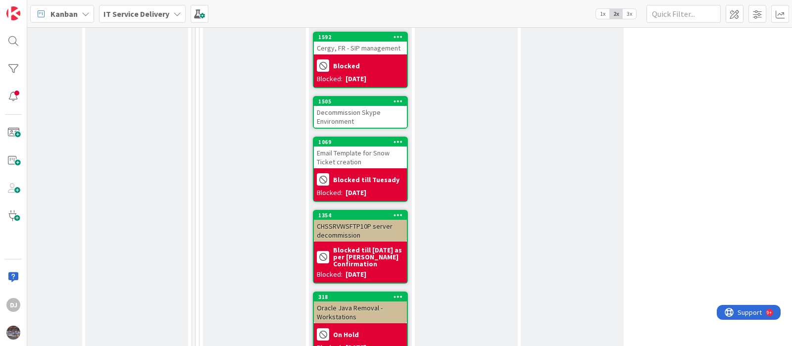
click at [389, 147] on div "Email Template for Snow Ticket creation" at bounding box center [360, 158] width 93 height 22
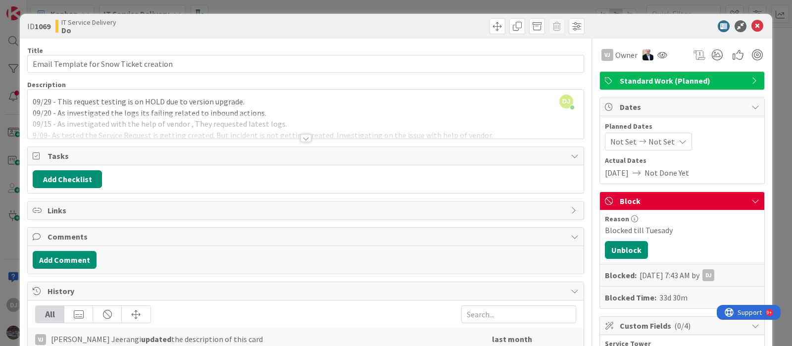
click at [423, 134] on div at bounding box center [306, 125] width 556 height 25
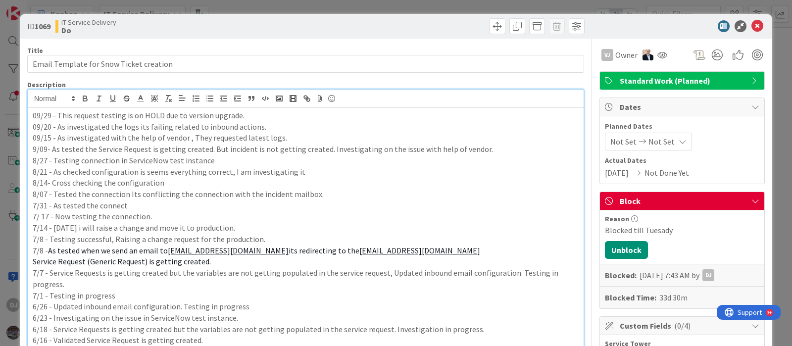
click at [410, 6] on div "ID 1069 IT Service Delivery Do Title 40 / 128 Email Template for Snow Ticket cr…" at bounding box center [396, 173] width 792 height 346
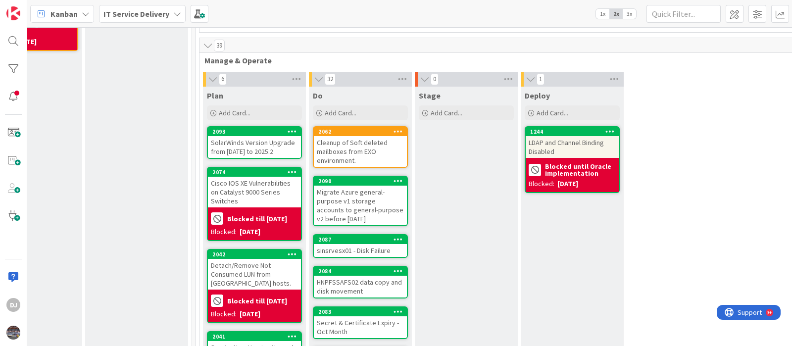
scroll to position [186, 373]
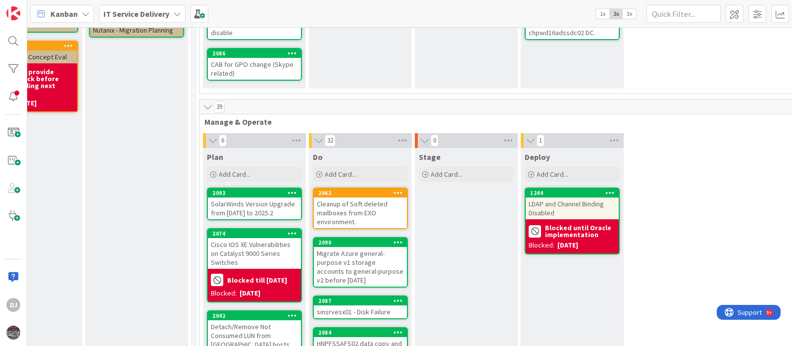
click at [272, 204] on div "SolarWinds Version Upgrade from 2024.4.1 to 2025.2" at bounding box center [254, 209] width 93 height 22
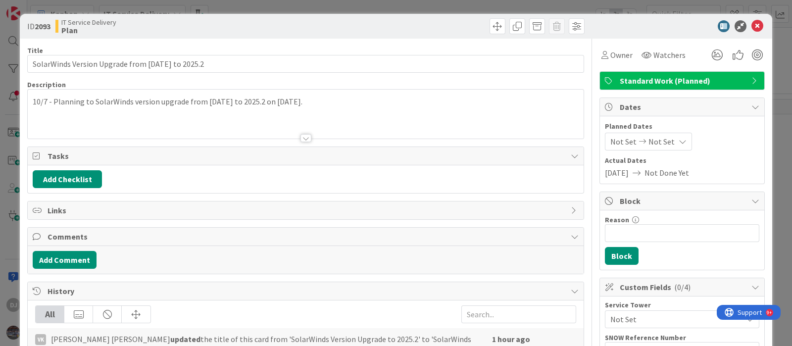
click at [337, 126] on div at bounding box center [306, 125] width 556 height 25
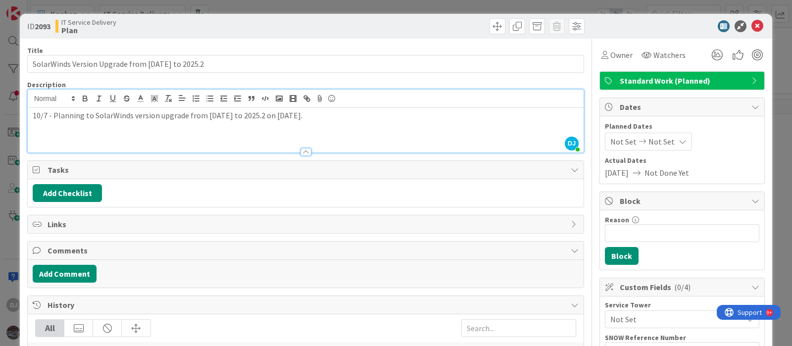
click at [351, 131] on div "10/7 - Planning to SolarWinds version upgrade from 2024.4.1 to 2025.2 on 18th O…" at bounding box center [306, 130] width 556 height 45
click at [365, 6] on div "ID 2093 IT Service Delivery Plan Title 50 / 128 SolarWinds Version Upgrade from…" at bounding box center [396, 173] width 792 height 346
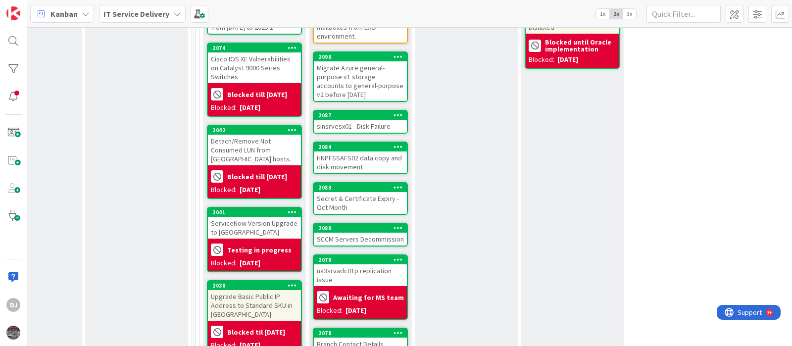
click at [273, 145] on div "Detach/Remove Not Consumed LUN from ESXi hosts." at bounding box center [254, 150] width 93 height 31
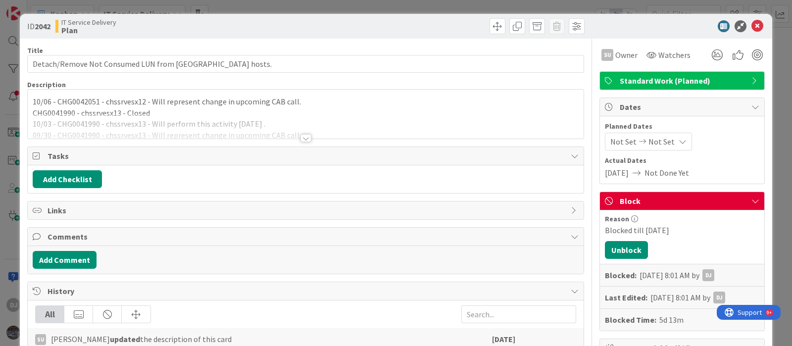
click at [392, 125] on div at bounding box center [306, 125] width 556 height 25
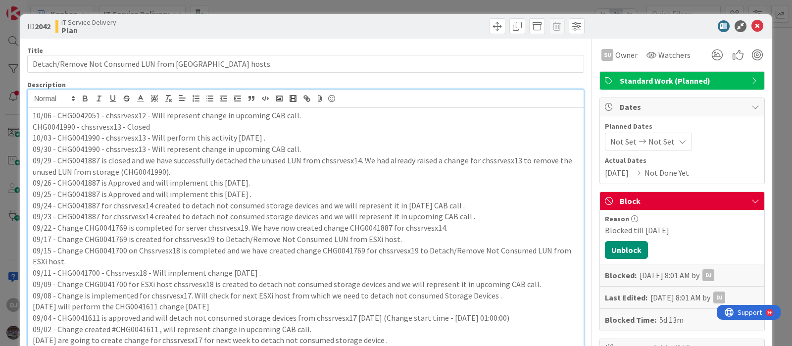
click at [358, 7] on div "ID 2042 IT Service Delivery Plan Title 48 / 128 Detach/Remove Not Consumed LUN …" at bounding box center [396, 173] width 792 height 346
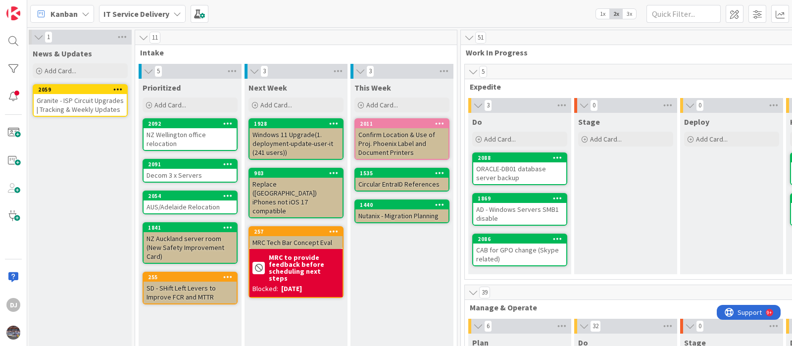
scroll to position [0, 102]
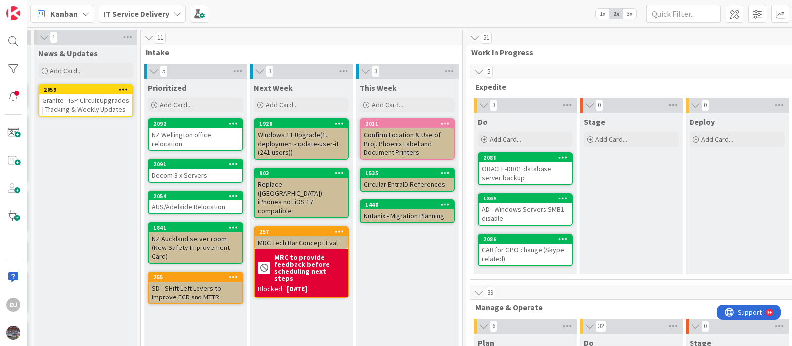
click at [220, 142] on div "NZ Wellington office relocation" at bounding box center [195, 139] width 93 height 22
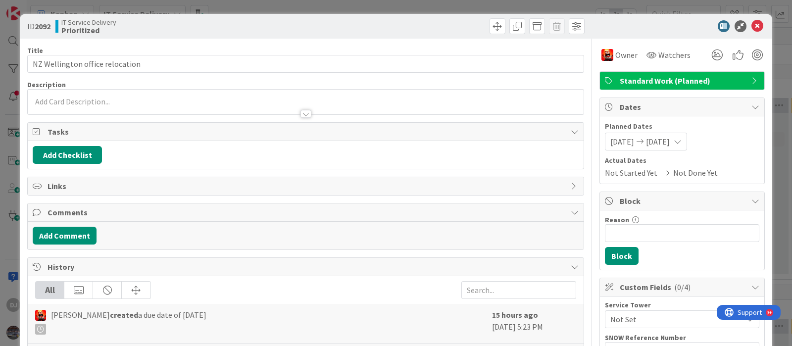
click at [485, 112] on div at bounding box center [306, 109] width 556 height 10
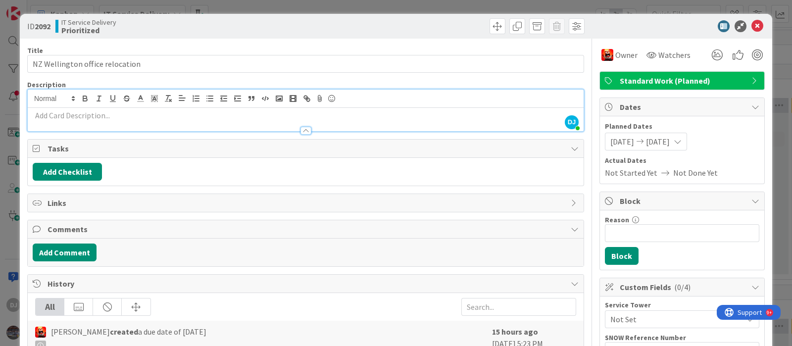
drag, startPoint x: 359, startPoint y: 8, endPoint x: 366, endPoint y: 19, distance: 13.6
click at [359, 8] on div "ID 2092 IT Service Delivery Prioritized Title 31 / 128 NZ Wellington office rel…" at bounding box center [396, 173] width 792 height 346
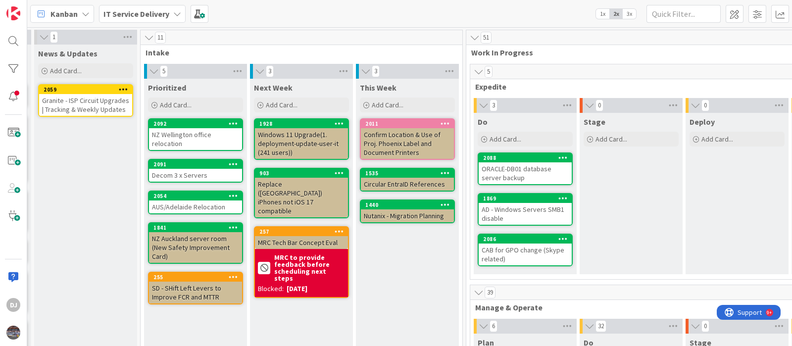
click at [196, 174] on div "Decom 3 x Servers" at bounding box center [195, 175] width 93 height 13
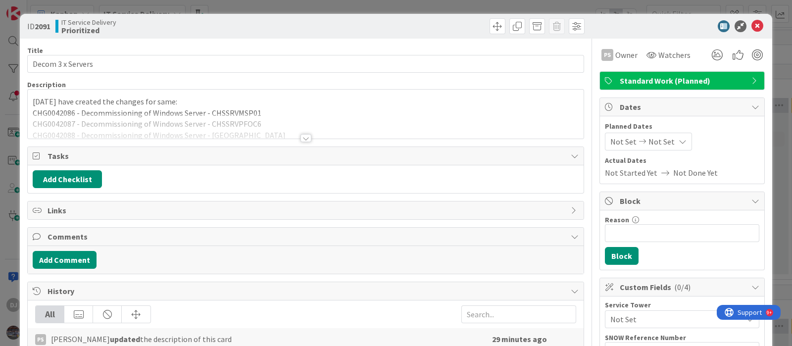
click at [392, 117] on div at bounding box center [306, 125] width 556 height 25
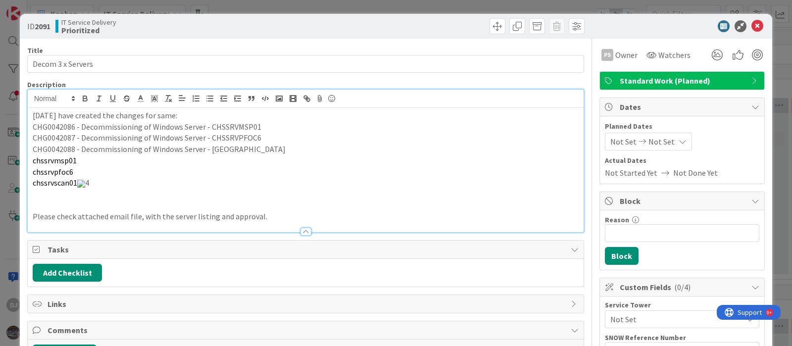
click at [392, 117] on p "10/07 - We have created the changes for same:" at bounding box center [306, 115] width 546 height 11
drag, startPoint x: 334, startPoint y: 3, endPoint x: 389, endPoint y: 241, distance: 243.4
click at [334, 3] on div "ID 2091 IT Service Delivery Prioritized Title 17 / 128 Decom 3 x Servers Descri…" at bounding box center [396, 173] width 792 height 346
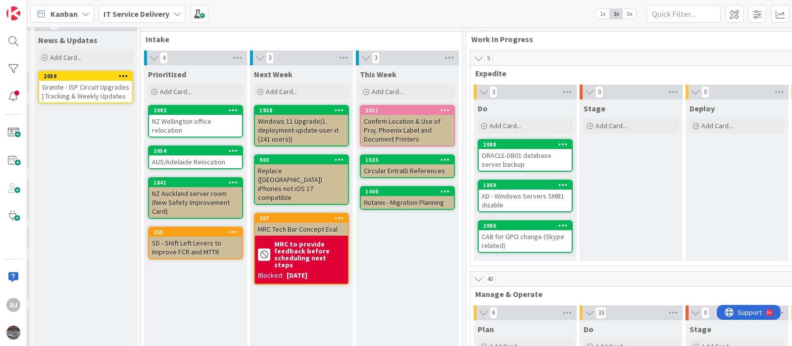
scroll to position [0, 102]
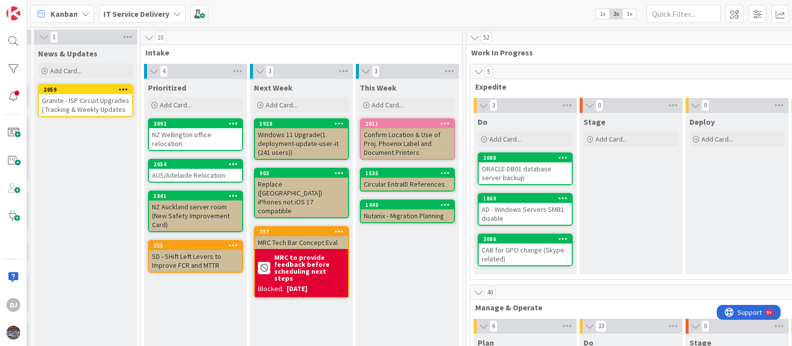
click at [206, 177] on div "AUS/Adelaide Relocation" at bounding box center [195, 175] width 93 height 13
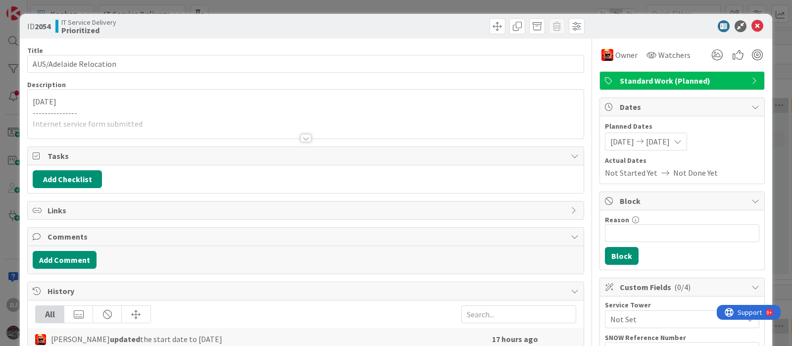
click at [342, 136] on div at bounding box center [306, 125] width 556 height 25
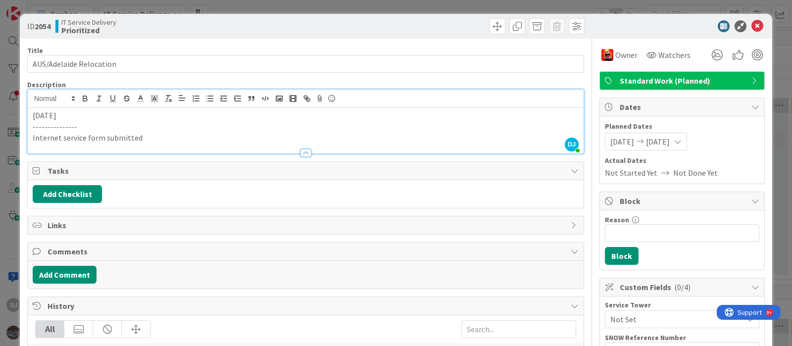
click at [415, 4] on div "ID 2054 IT Service Delivery Prioritized Title 23 / 128 AUS/Adelaide Relocation …" at bounding box center [396, 173] width 792 height 346
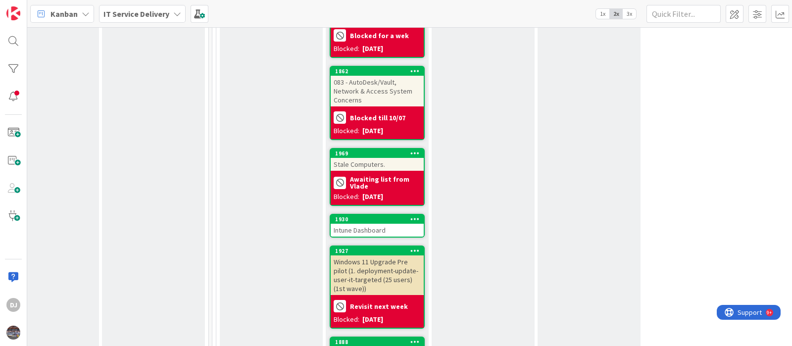
scroll to position [1361, 356]
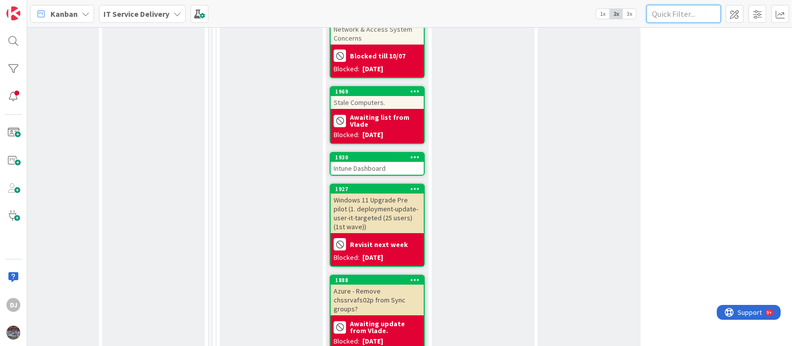
click at [672, 13] on input "text" at bounding box center [684, 14] width 74 height 18
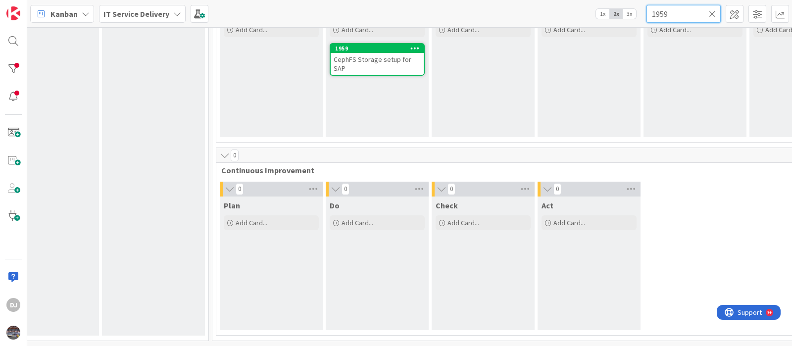
scroll to position [504, 356]
type input "1959"
click at [359, 55] on span "CephFS Storage setup for SAP" at bounding box center [373, 64] width 78 height 18
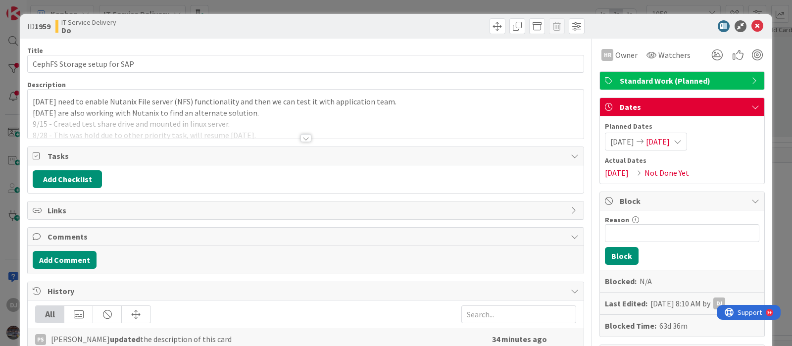
click at [448, 132] on div at bounding box center [306, 125] width 556 height 25
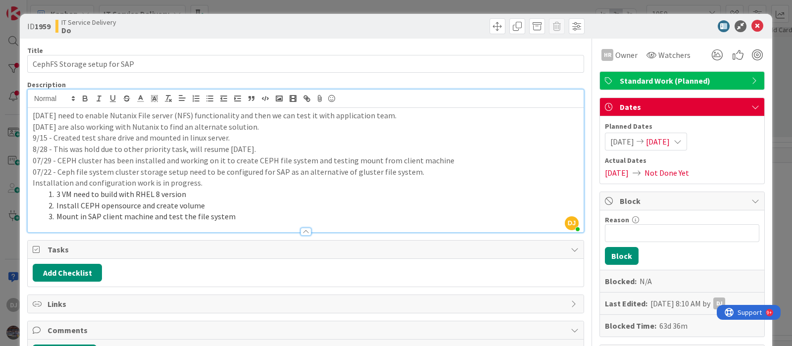
click at [360, 7] on div "ID 1959 IT Service Delivery Do Title 28 / 128 CephFS Storage setup for SAP Desc…" at bounding box center [396, 173] width 792 height 346
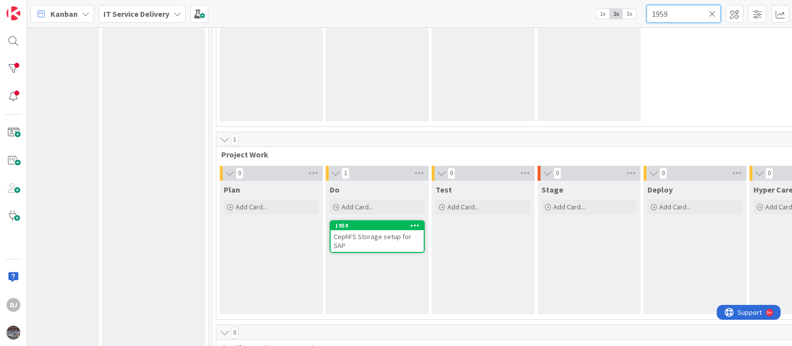
drag, startPoint x: 669, startPoint y: 18, endPoint x: 565, endPoint y: 31, distance: 104.3
click at [564, 31] on div "Kanban IT Service Delivery 1x 2x 3x 1959 0 Backlog Add Card... 0 News & Updates…" at bounding box center [409, 173] width 765 height 346
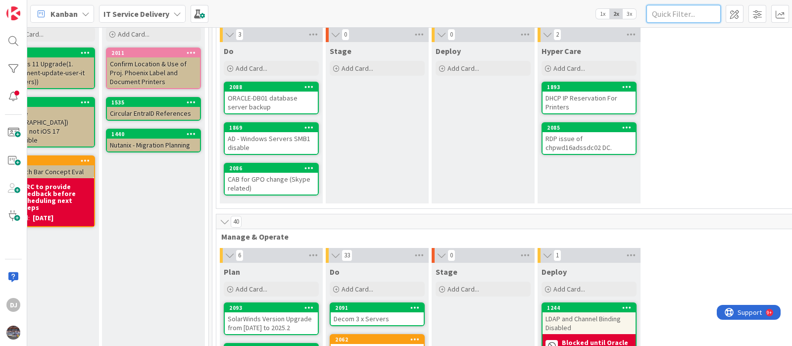
scroll to position [0, 356]
